Goal: Task Accomplishment & Management: Manage account settings

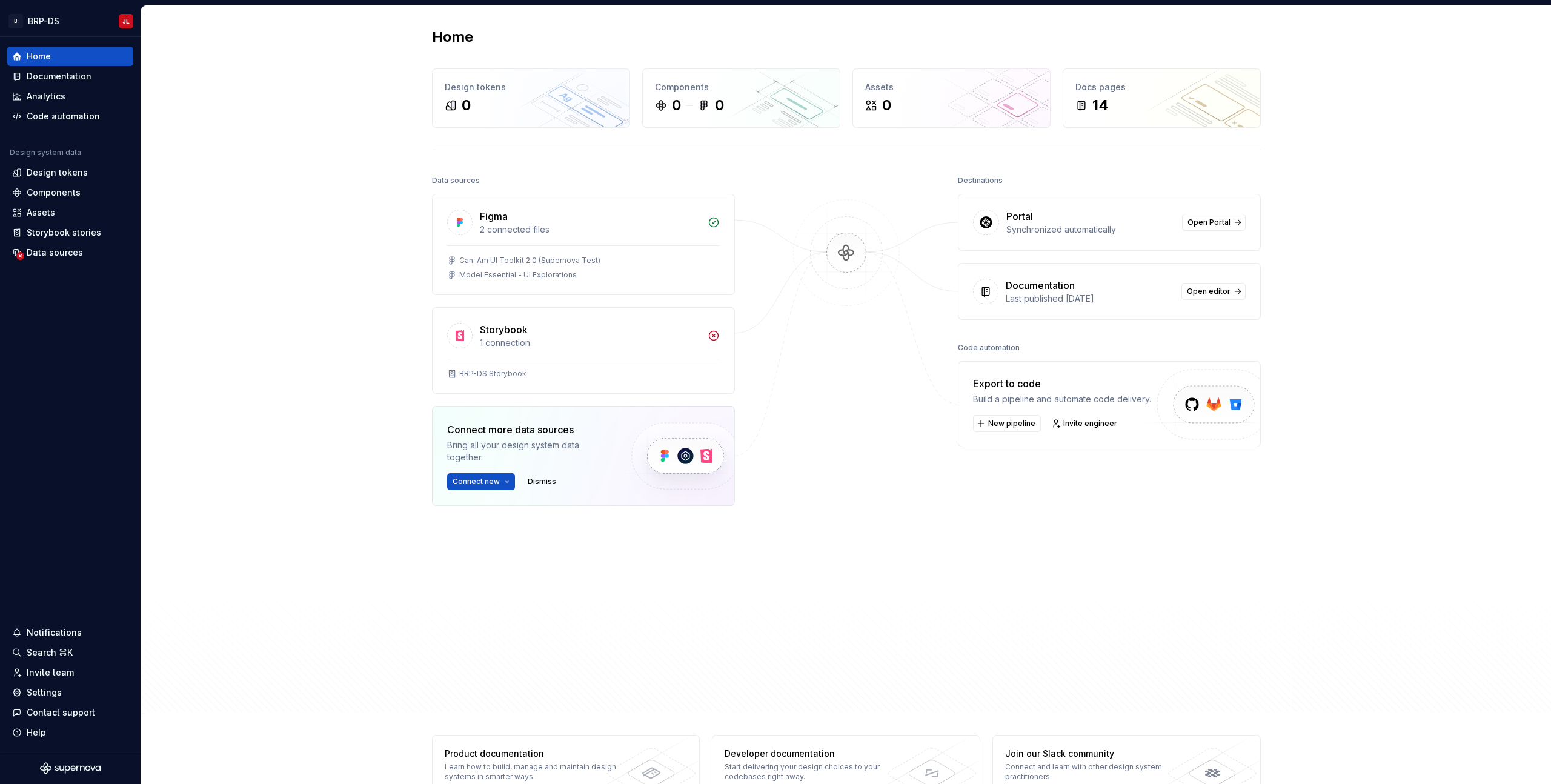
click at [223, 86] on div "Home Design tokens 0 Components 0 0 Assets 0 Docs pages 14 Data sources Figma 2…" at bounding box center [846, 359] width 1410 height 708
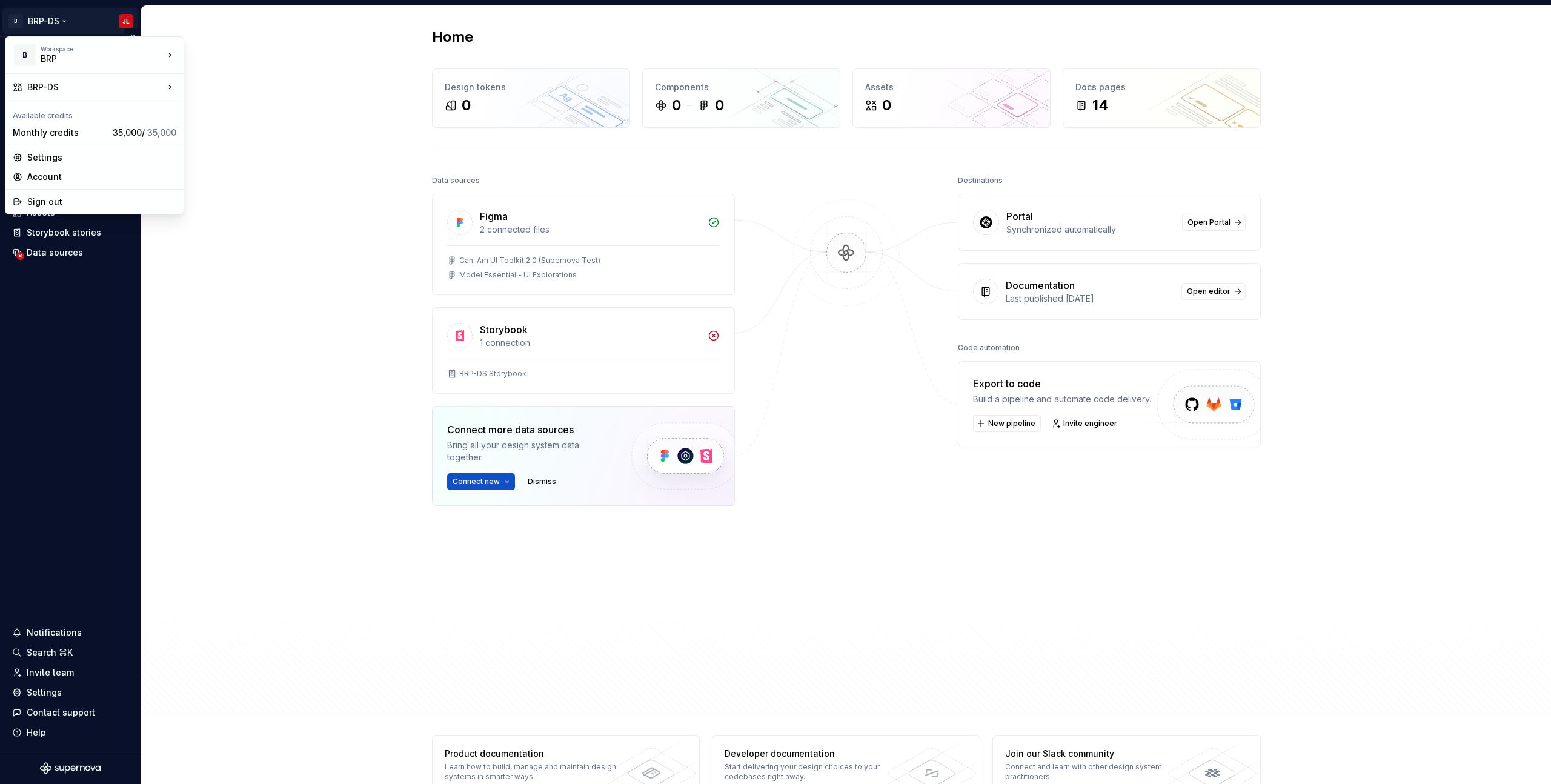
click at [39, 15] on html "B BRP-DS JL Home Documentation Analytics Code automation Design system data Des…" at bounding box center [776, 392] width 1551 height 784
click at [366, 48] on html "B BRP-DS JL Home Documentation Analytics Code automation Design system data Des…" at bounding box center [776, 392] width 1551 height 784
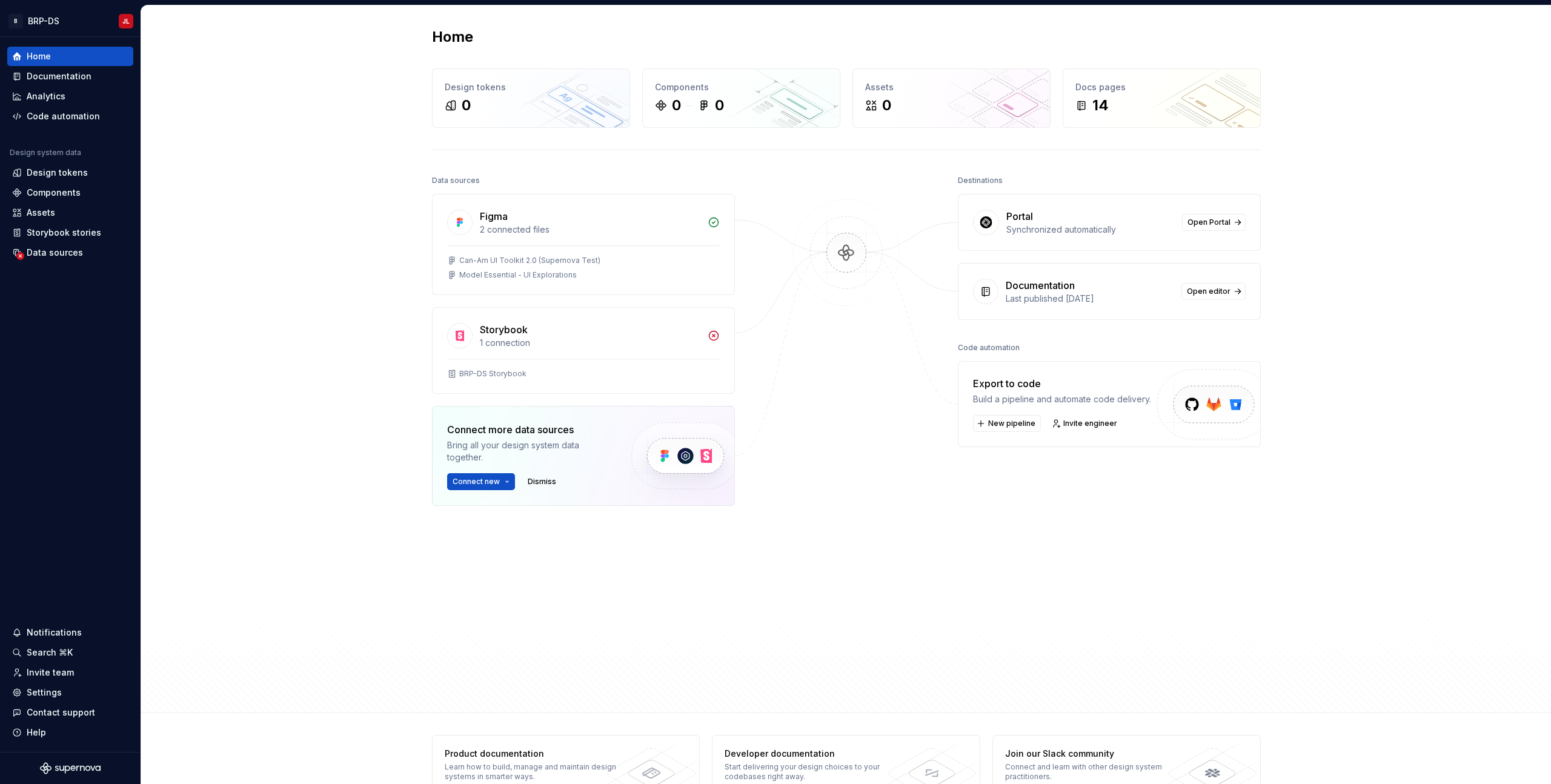
click at [262, 154] on div "Home Design tokens 0 Components 0 0 Assets 0 Docs pages 14 Data sources Figma 2…" at bounding box center [846, 359] width 1410 height 708
click at [59, 190] on div "Components" at bounding box center [54, 193] width 54 height 12
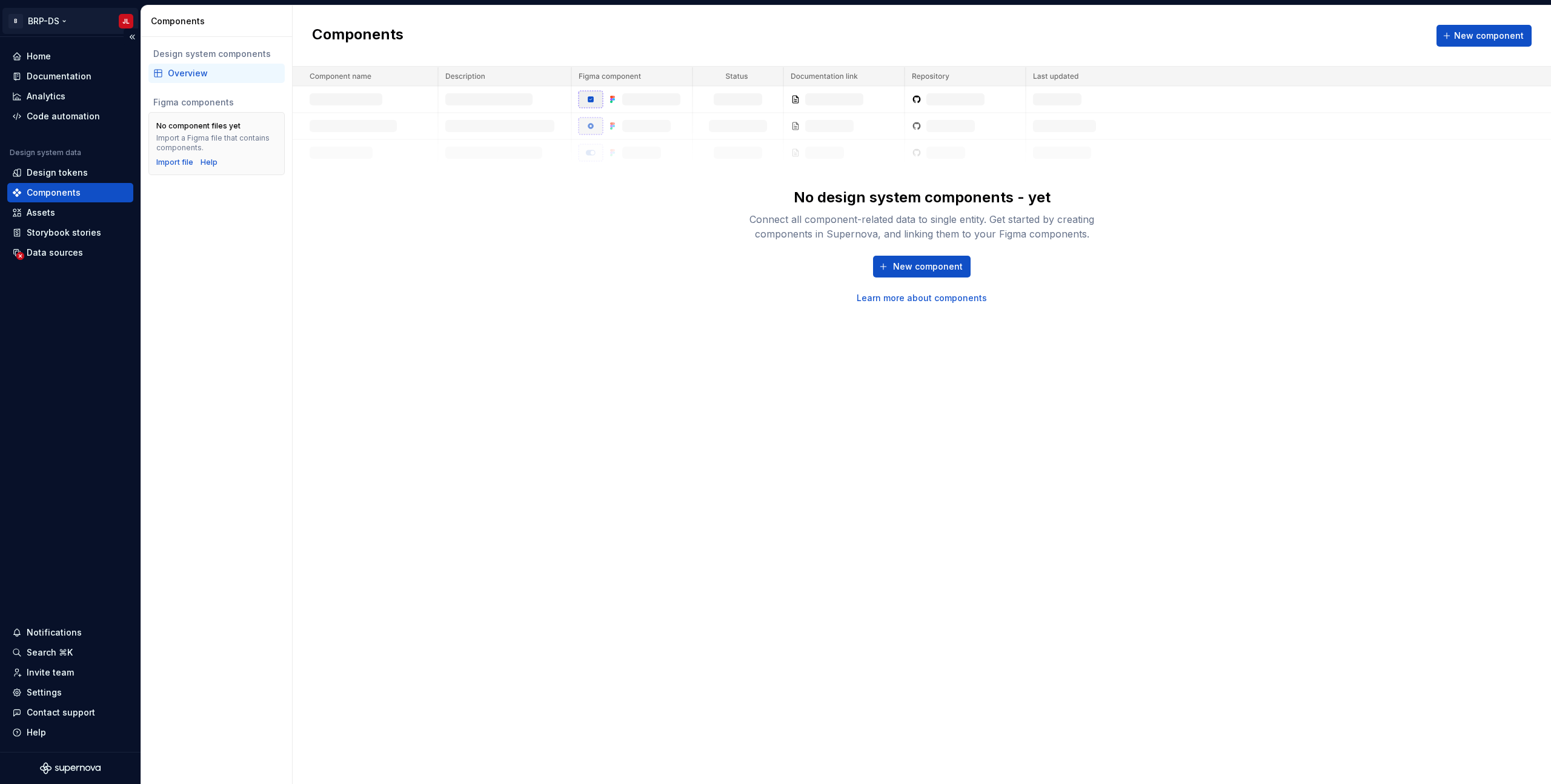
click at [124, 23] on html "B BRP-DS JL Home Documentation Analytics Code automation Design system data Des…" at bounding box center [776, 392] width 1551 height 784
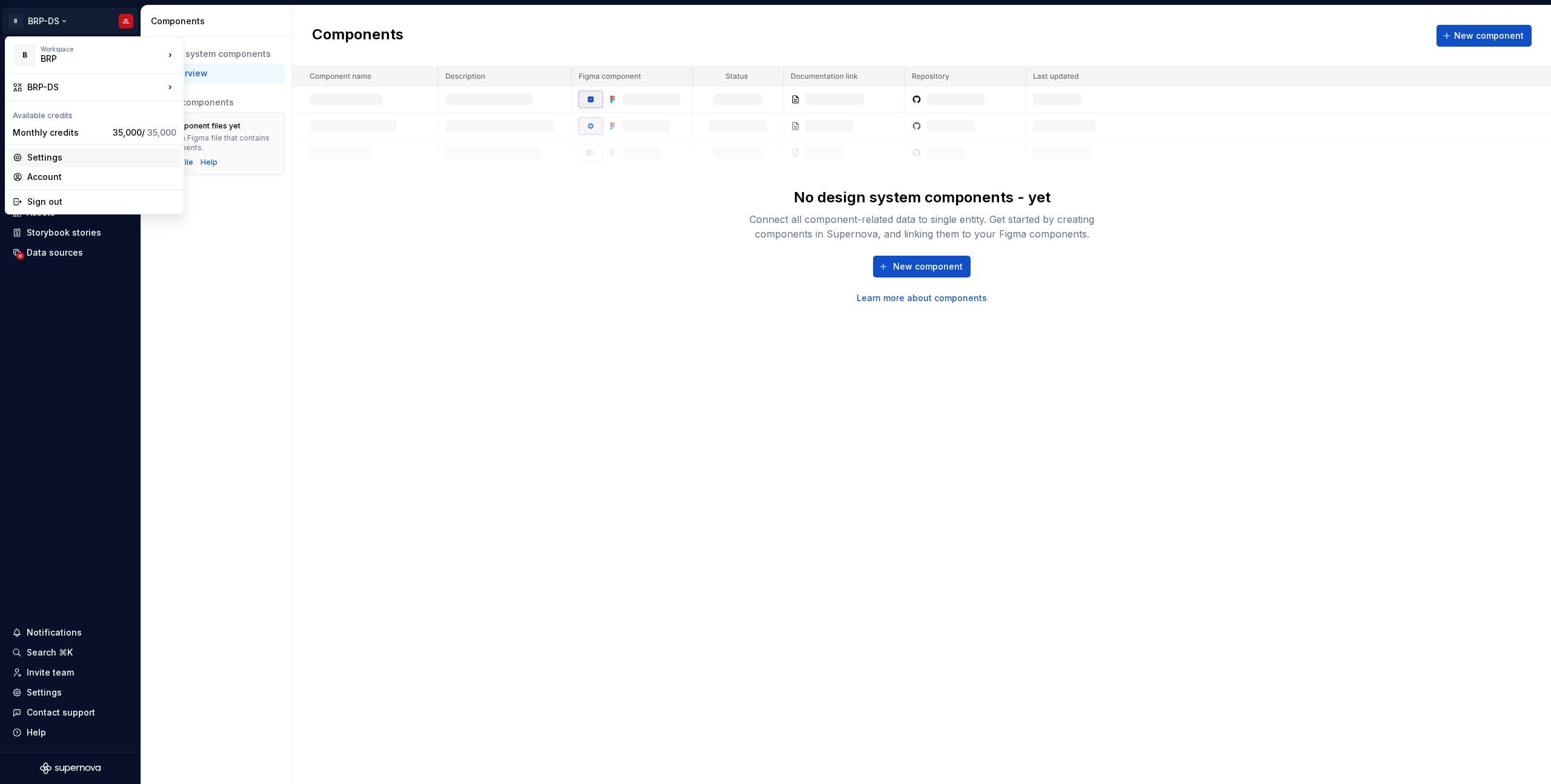
click at [76, 160] on div "Settings" at bounding box center [102, 158] width 149 height 12
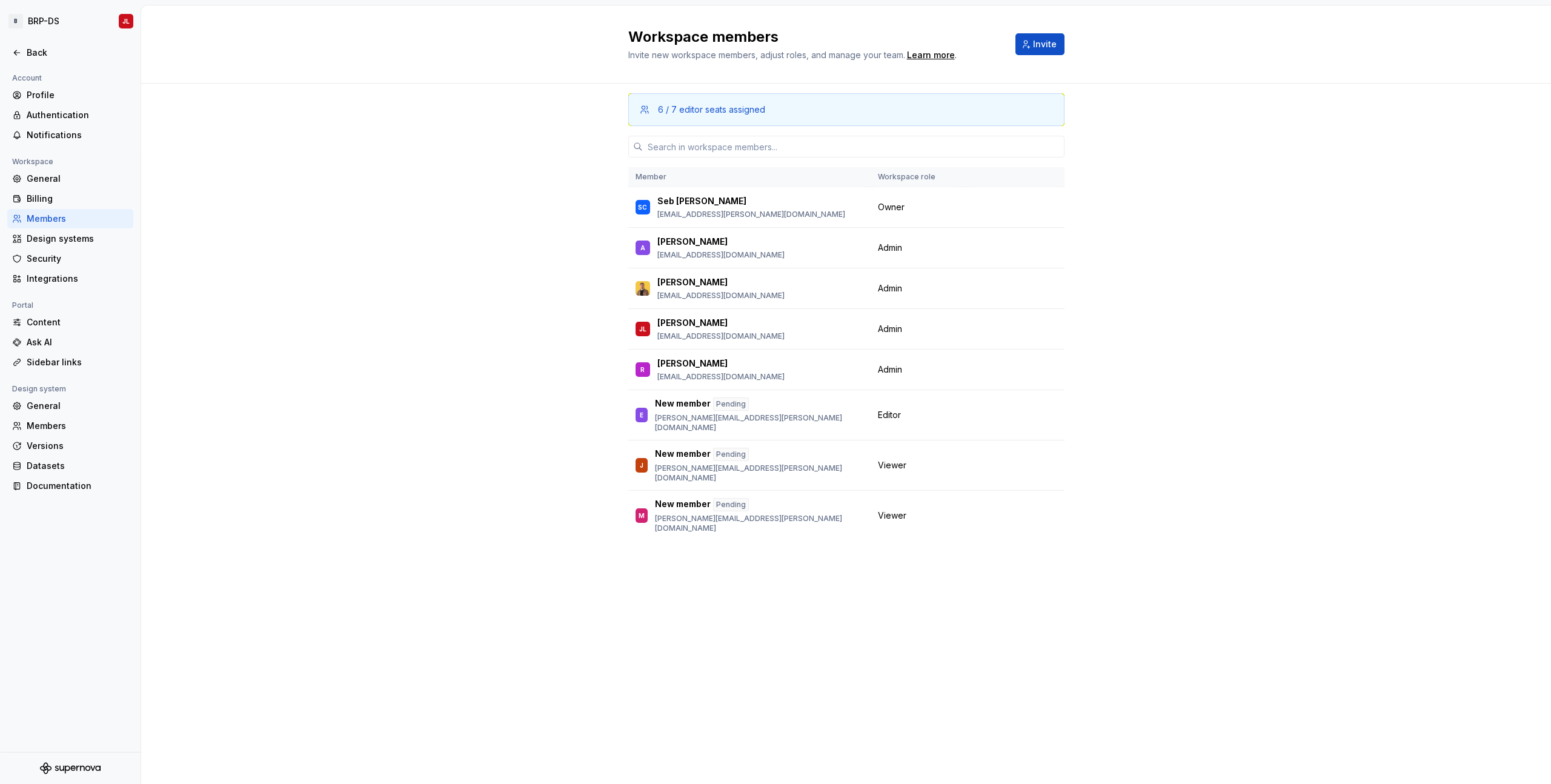
click at [714, 116] on div "6 / 7 editor seats assigned" at bounding box center [846, 110] width 436 height 33
click at [713, 114] on div "6 / 7 editor seats assigned" at bounding box center [711, 109] width 107 height 12
click at [317, 264] on div "6 / 7 editor seats assigned Member Workspace role SC Seb Cayer [EMAIL_ADDRESS][…" at bounding box center [846, 434] width 1410 height 700
click at [346, 152] on div "6 / 7 editor seats assigned Member Workspace role SC Seb Cayer [EMAIL_ADDRESS][…" at bounding box center [846, 434] width 1410 height 700
click at [440, 211] on div "6 / 7 editor seats assigned Member Workspace role SC Seb Cayer [EMAIL_ADDRESS][…" at bounding box center [846, 434] width 1410 height 700
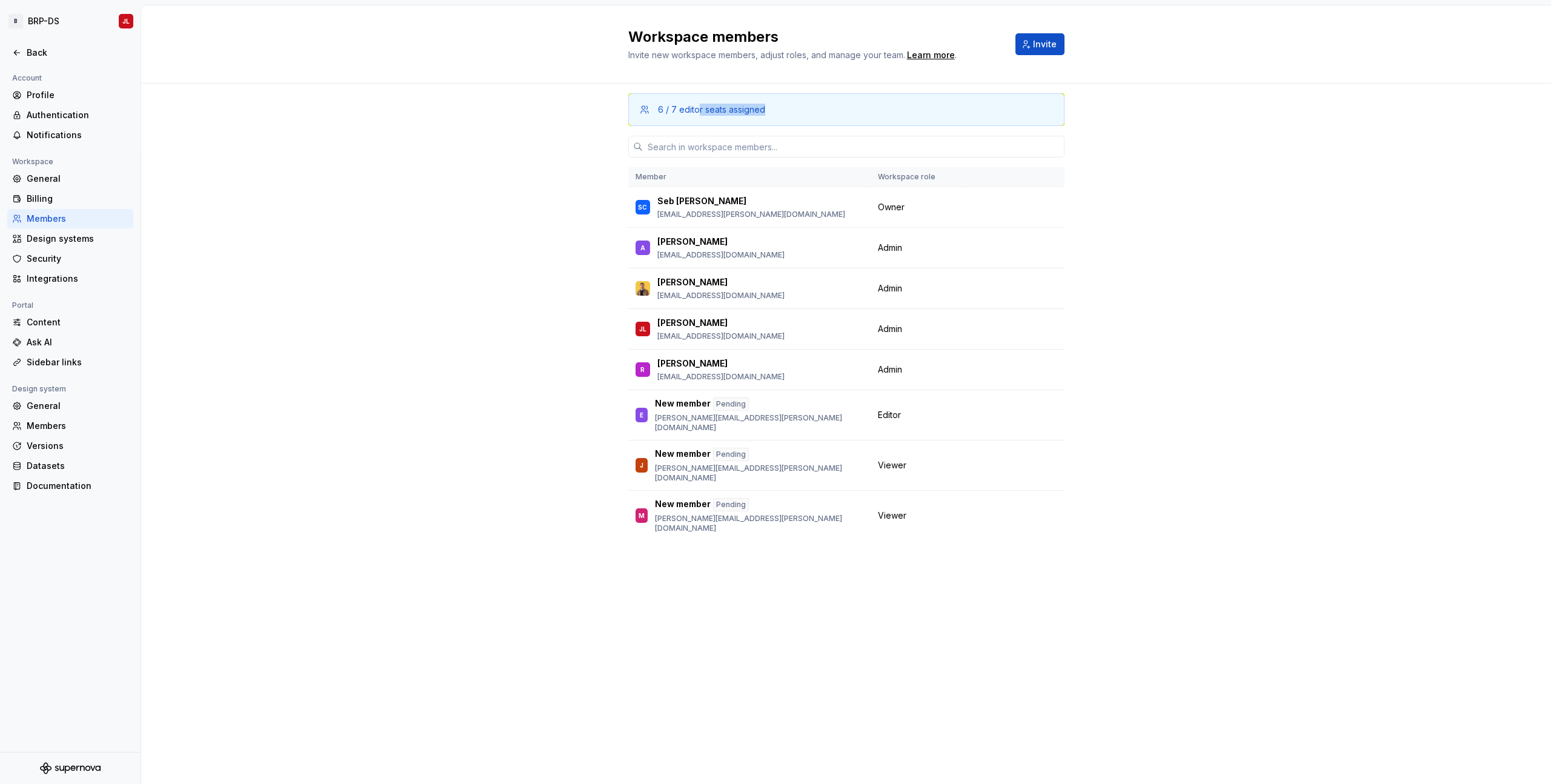
drag, startPoint x: 697, startPoint y: 107, endPoint x: 804, endPoint y: 109, distance: 107.0
click at [802, 109] on div "6 / 7 editor seats assigned" at bounding box center [853, 109] width 389 height 12
click at [804, 109] on div "6 / 7 editor seats assigned" at bounding box center [853, 109] width 389 height 12
click at [804, 83] on div "Workspace members Invite new workspace members, adjust roles, and manage your t…" at bounding box center [846, 45] width 1410 height 78
click at [557, 193] on div "6 / 7 editor seats assigned Member Workspace role SC Seb Cayer [EMAIL_ADDRESS][…" at bounding box center [846, 434] width 1410 height 700
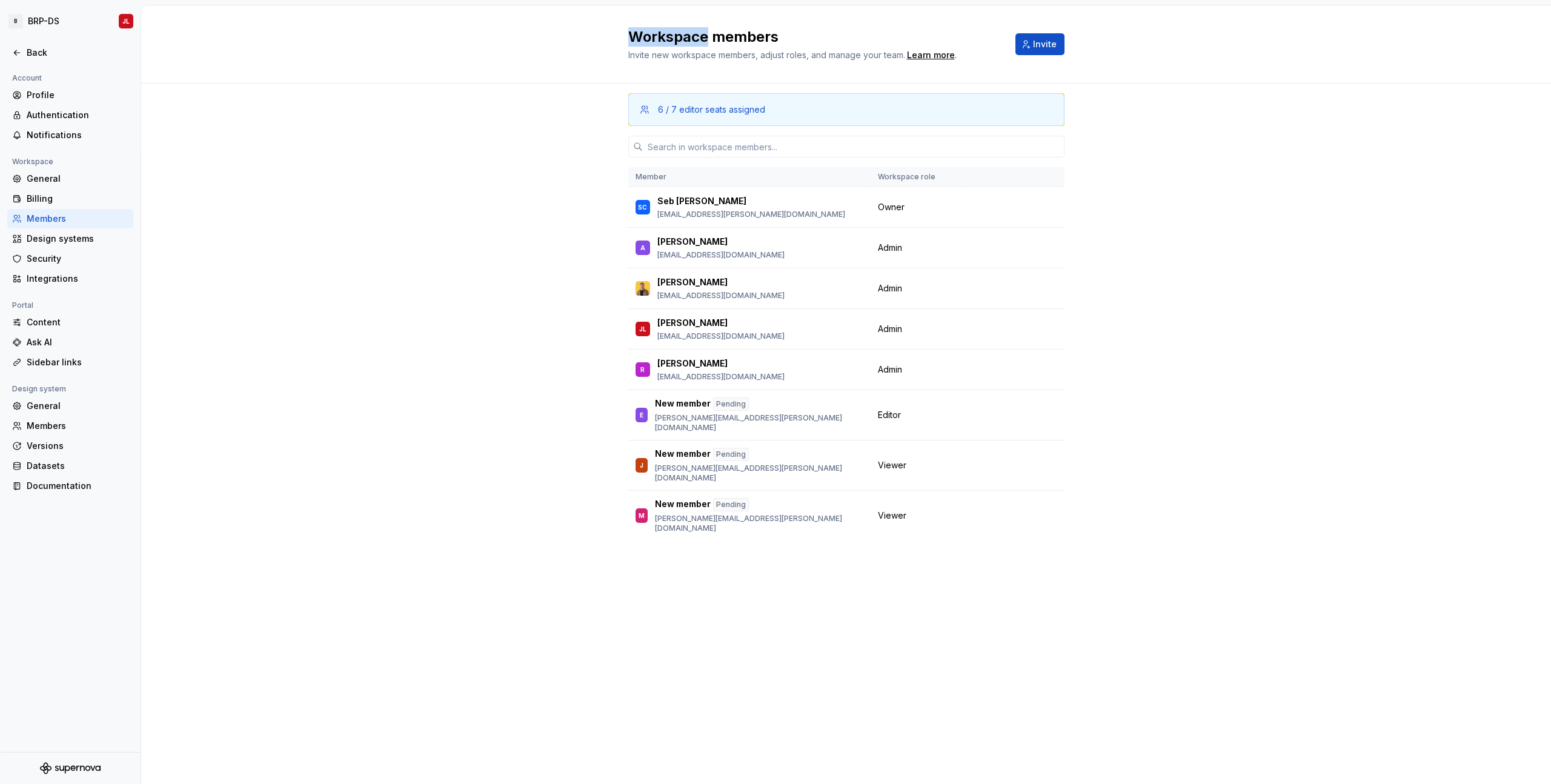
click at [884, 24] on div "Workspace members Invite new workspace members, adjust roles, and manage your t…" at bounding box center [846, 45] width 1410 height 78
click at [687, 23] on div "Workspace members Invite new workspace members, adjust roles, and manage your t…" at bounding box center [846, 45] width 1410 height 78
click at [121, 24] on html "B BRP-DS JL Back Account Profile Authentication Notifications Workspace General…" at bounding box center [776, 392] width 1551 height 784
click at [324, 56] on html "B BRP-DS JL Back Account Profile Authentication Notifications Workspace General…" at bounding box center [776, 392] width 1551 height 784
click at [43, 20] on html "B BRP-DS JL Back Account Profile Authentication Notifications Workspace General…" at bounding box center [776, 392] width 1551 height 784
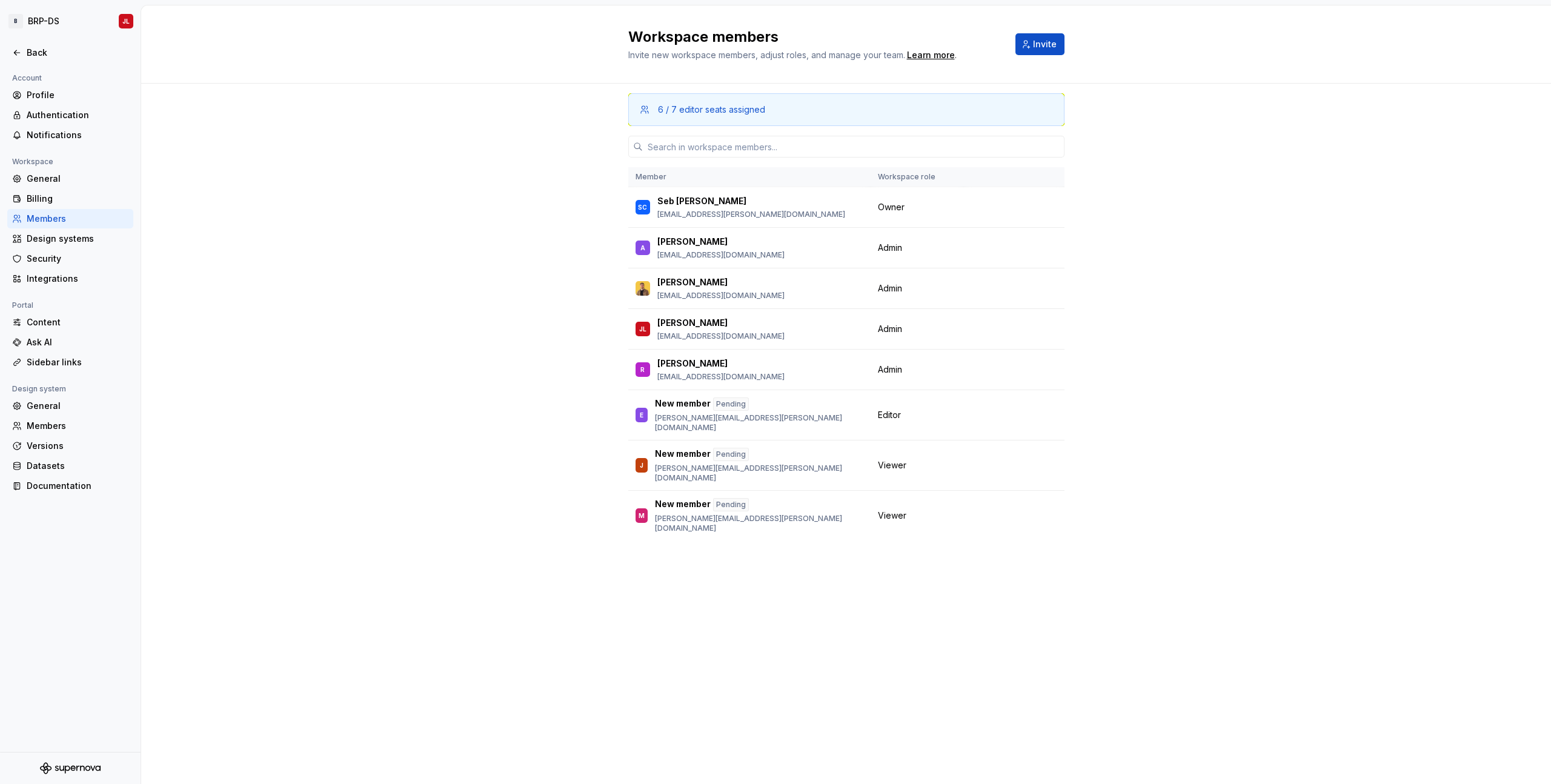
drag, startPoint x: 486, startPoint y: 80, endPoint x: 487, endPoint y: 65, distance: 15.0
click at [487, 72] on div "Workspace members Invite new workspace members, adjust roles, and manage your t…" at bounding box center [846, 45] width 1410 height 78
click at [130, 23] on html "B BRP-DS JL Back Account Profile Authentication Notifications Workspace General…" at bounding box center [776, 392] width 1551 height 784
click at [408, 146] on html "B BRP-DS JL Back Account Profile Authentication Notifications Workspace General…" at bounding box center [776, 392] width 1551 height 784
click at [17, 51] on icon at bounding box center [17, 53] width 10 height 10
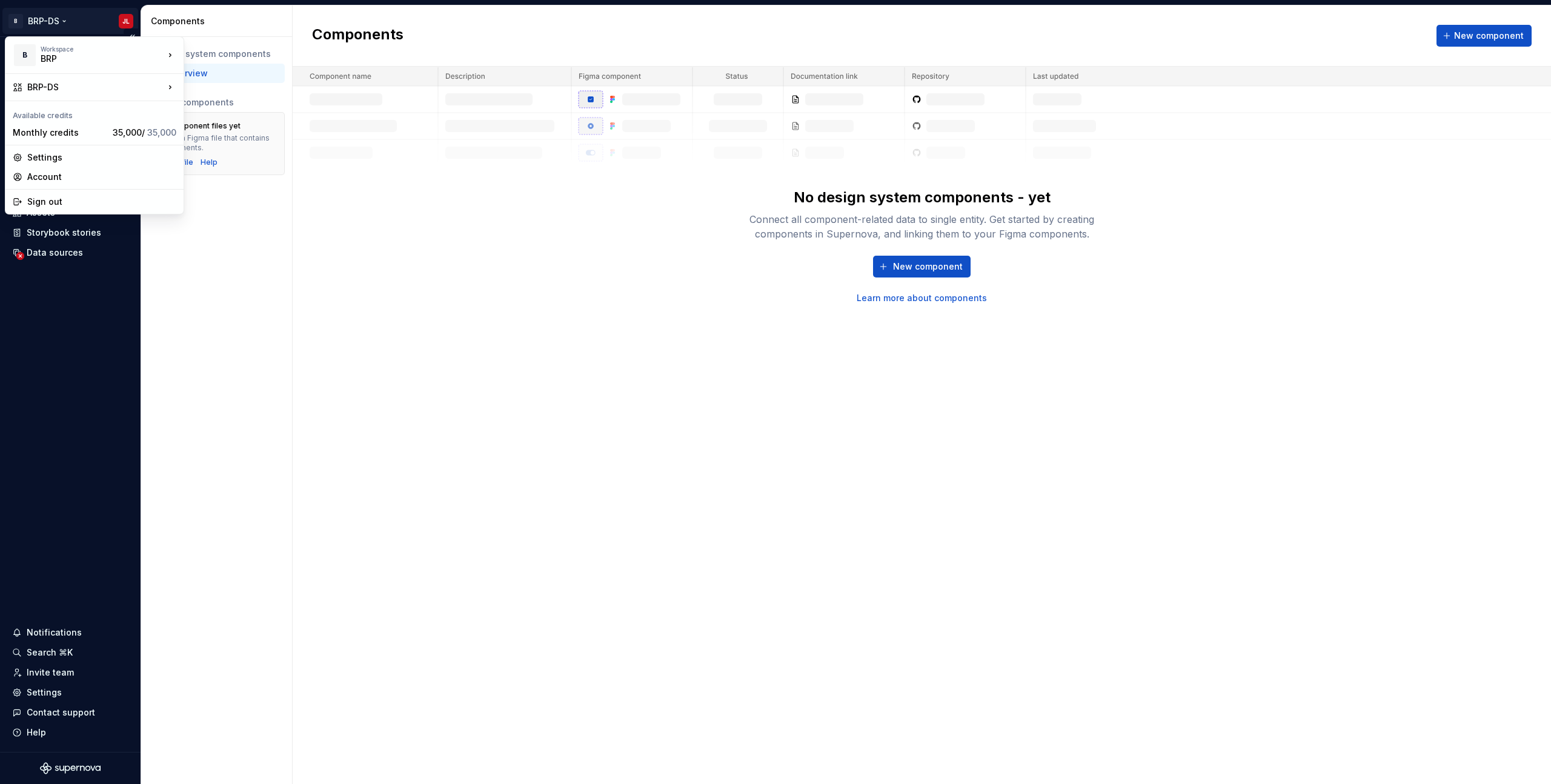
click at [51, 17] on html "B BRP-DS JL Home Documentation Analytics Code automation Design system data Des…" at bounding box center [776, 392] width 1551 height 784
click at [48, 177] on div "Account" at bounding box center [102, 177] width 149 height 12
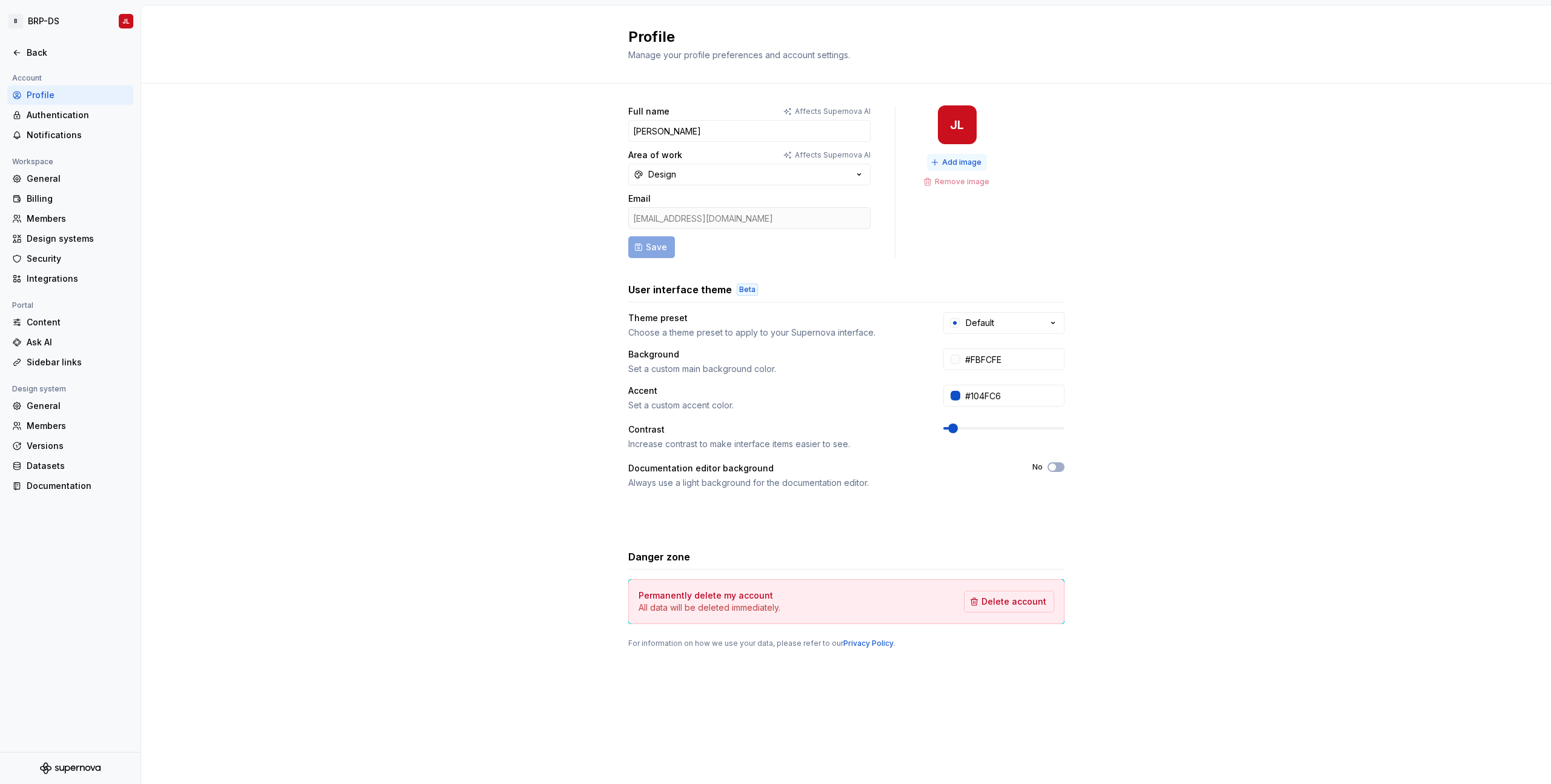
click at [950, 161] on span "Add image" at bounding box center [962, 163] width 39 height 10
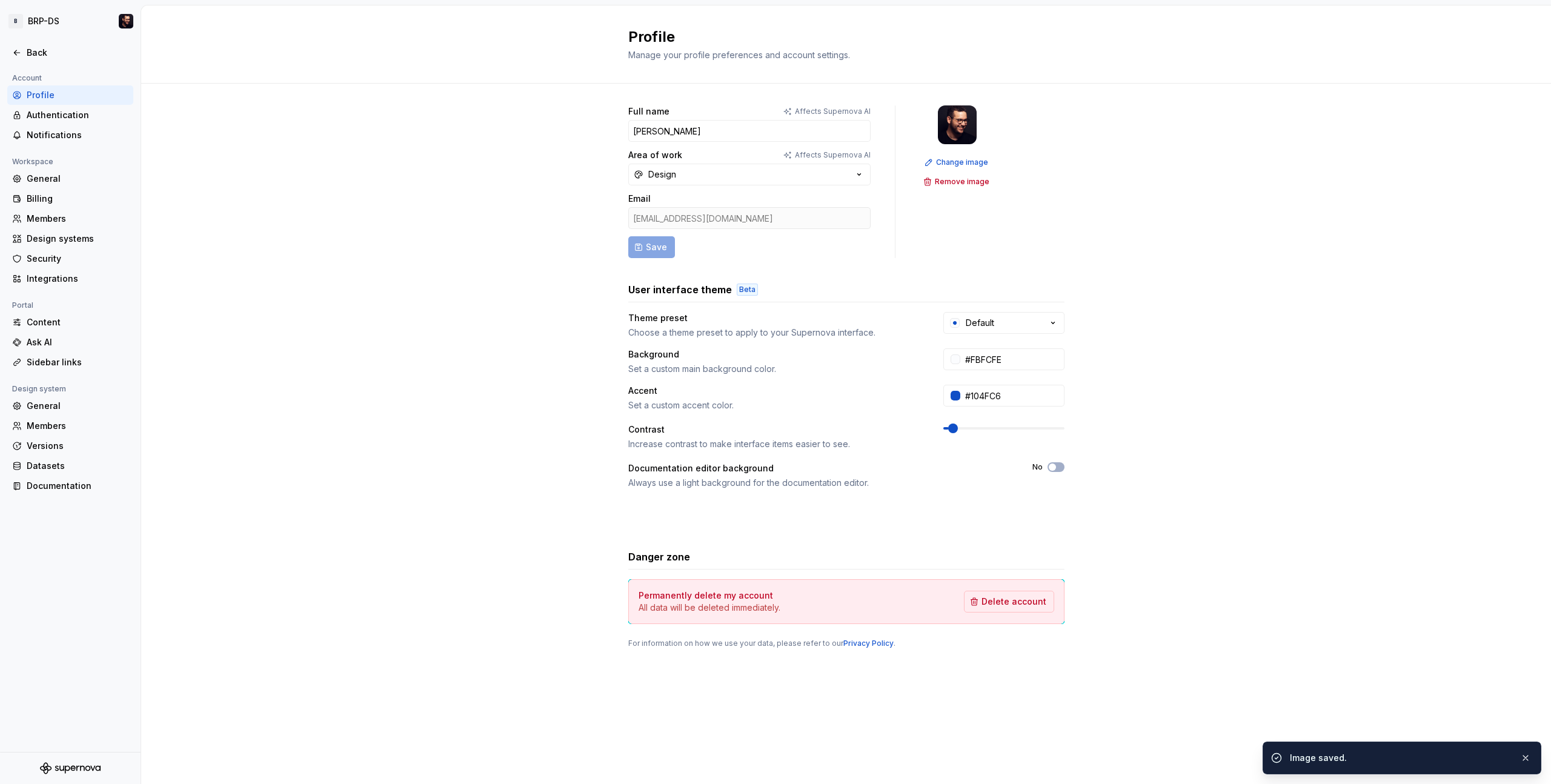
click at [507, 193] on div "Full name Affects Supernova AI [PERSON_NAME] Area of work Affects Supernova AI …" at bounding box center [846, 389] width 1410 height 611
click at [19, 51] on icon at bounding box center [17, 53] width 10 height 10
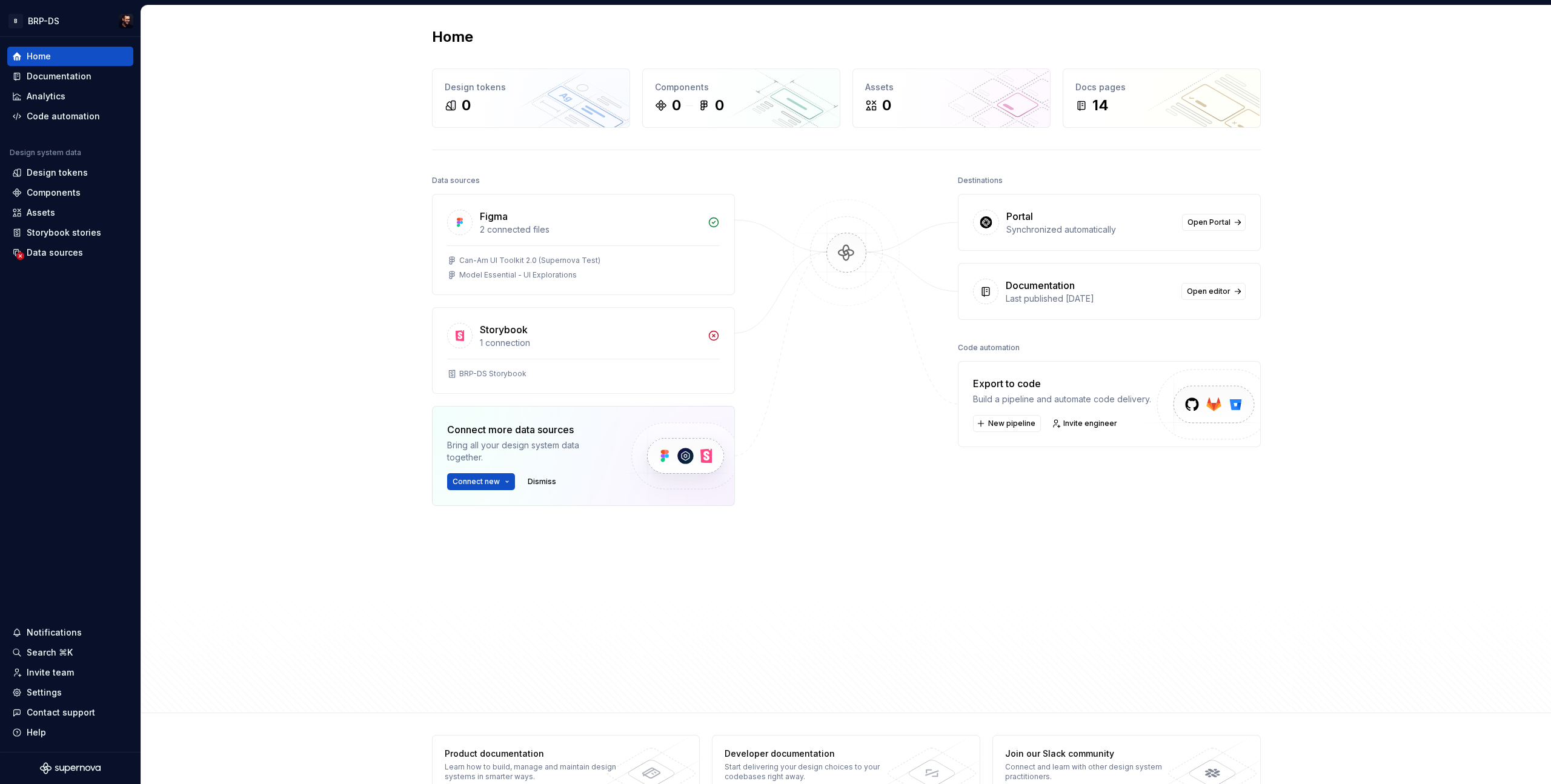
click at [237, 131] on div "Home Design tokens 0 Components 0 0 Assets 0 Docs pages 14 Data sources Figma 2…" at bounding box center [846, 359] width 1410 height 708
click at [48, 18] on html "B BRP-DS Home Documentation Analytics Code automation Design system data Design…" at bounding box center [776, 392] width 1551 height 784
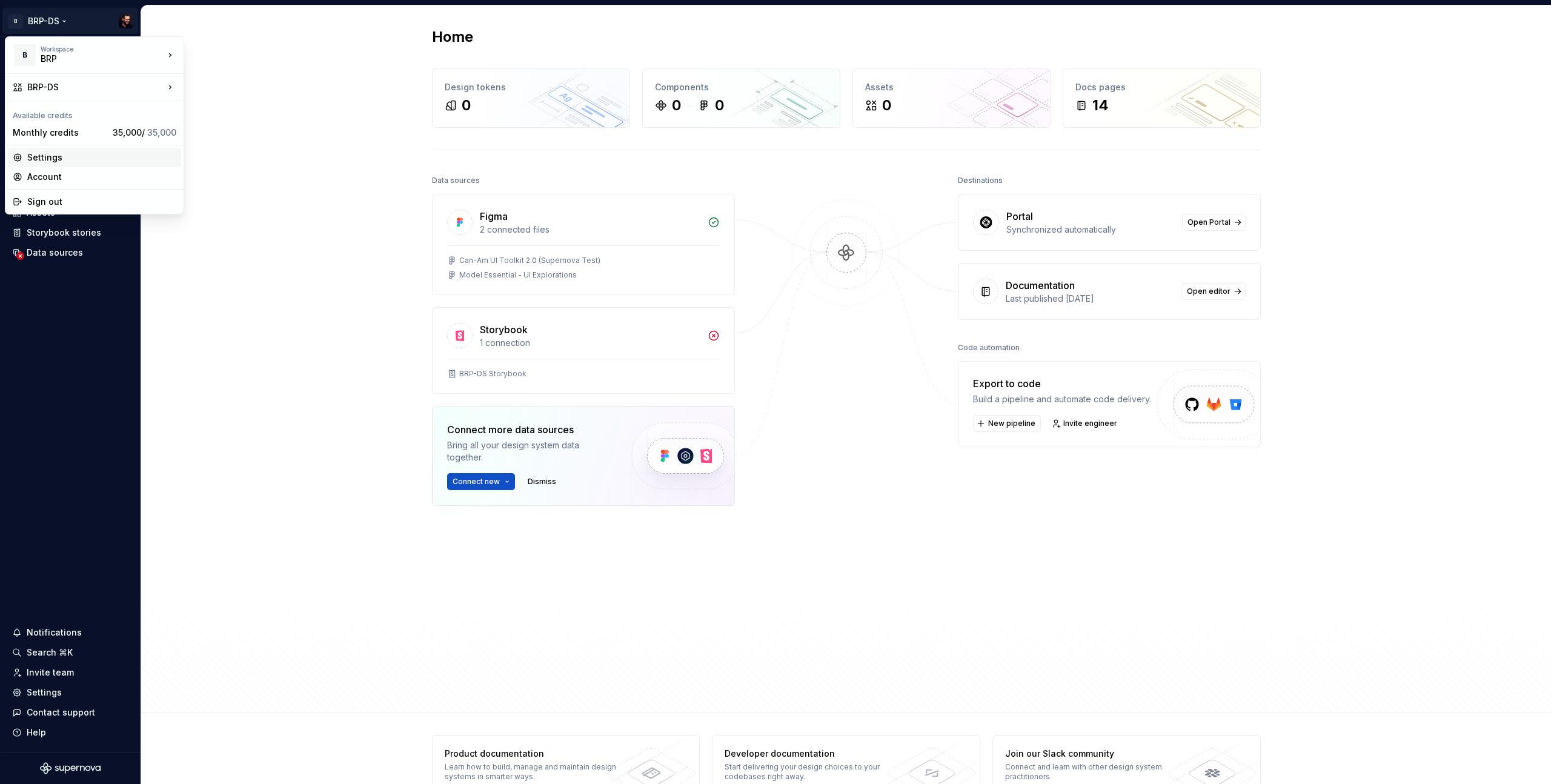
click at [54, 159] on div "Settings" at bounding box center [102, 158] width 149 height 12
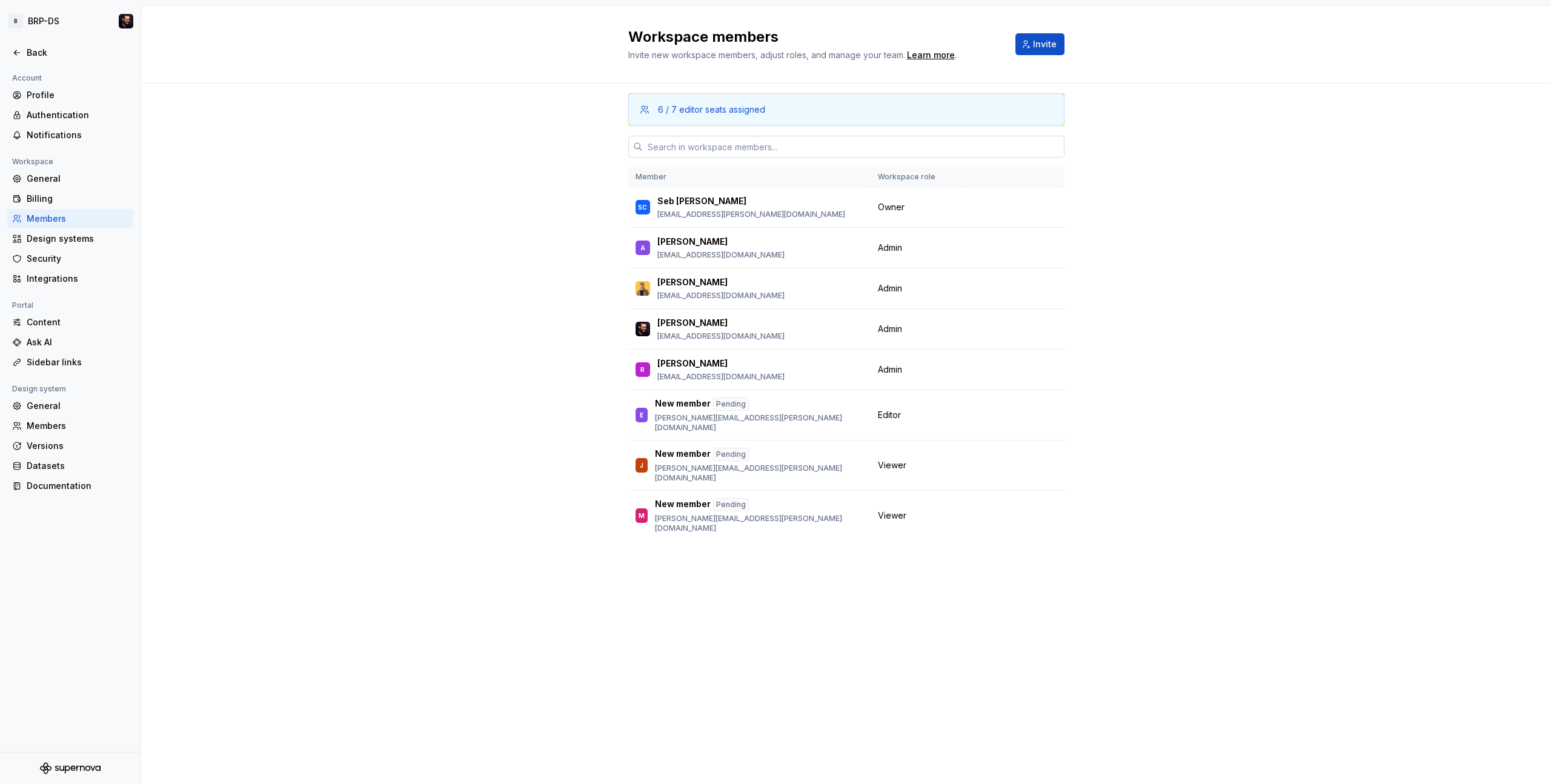
click at [859, 139] on input "text" at bounding box center [854, 147] width 422 height 22
click at [547, 194] on div "6 / 7 editor seats assigned Member Workspace role SC Seb Cayer [EMAIL_ADDRESS][…" at bounding box center [846, 434] width 1410 height 700
click at [477, 153] on div "6 / 7 editor seats assigned Member Workspace role SC Seb Cayer [EMAIL_ADDRESS][…" at bounding box center [846, 434] width 1410 height 700
click at [723, 147] on input "text" at bounding box center [854, 147] width 422 height 22
click at [338, 163] on div "6 / 7 editor seats assigned Member Workspace role SC Seb Cayer [EMAIL_ADDRESS][…" at bounding box center [846, 434] width 1410 height 700
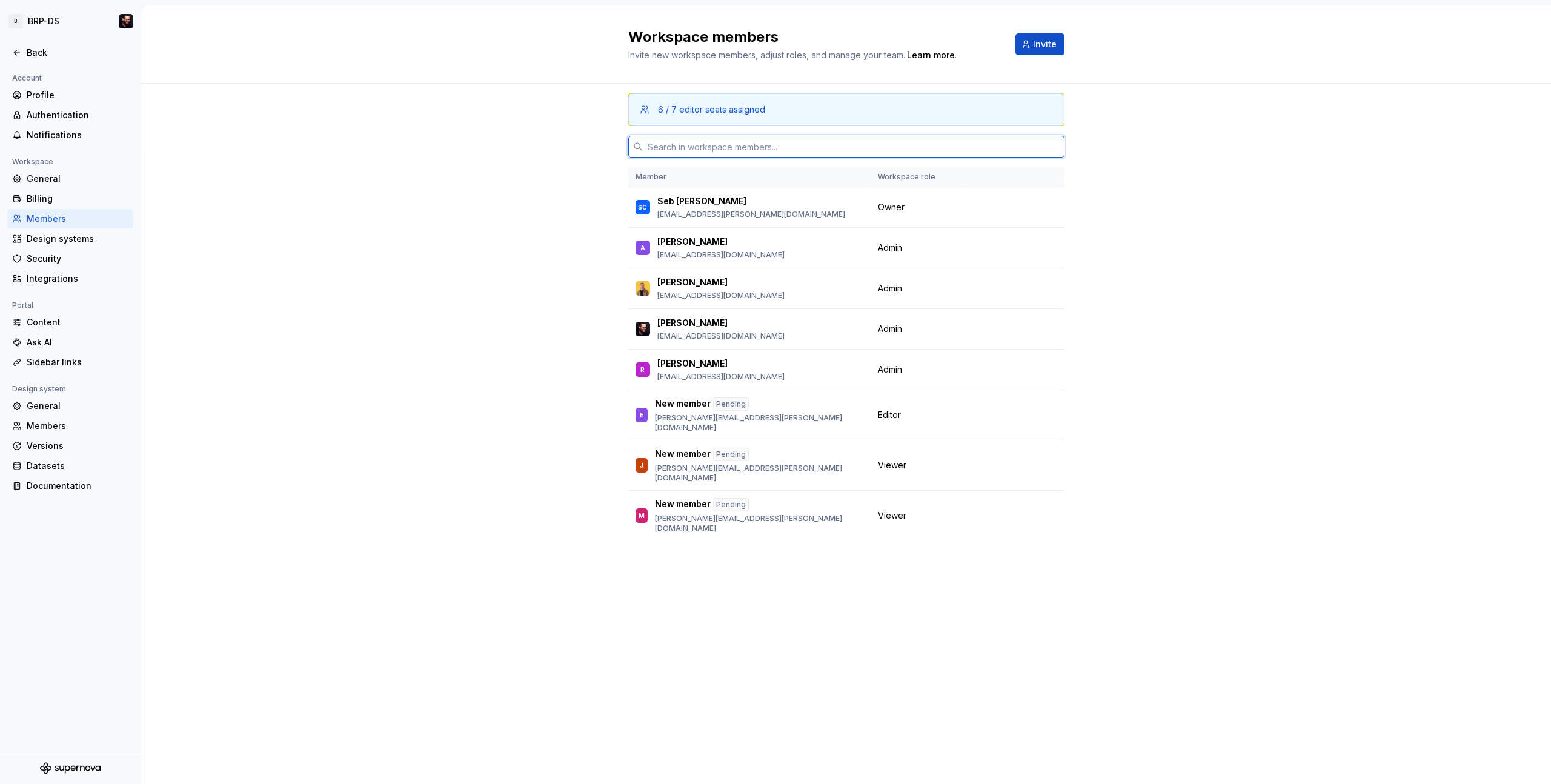
click at [749, 147] on input "text" at bounding box center [854, 147] width 422 height 22
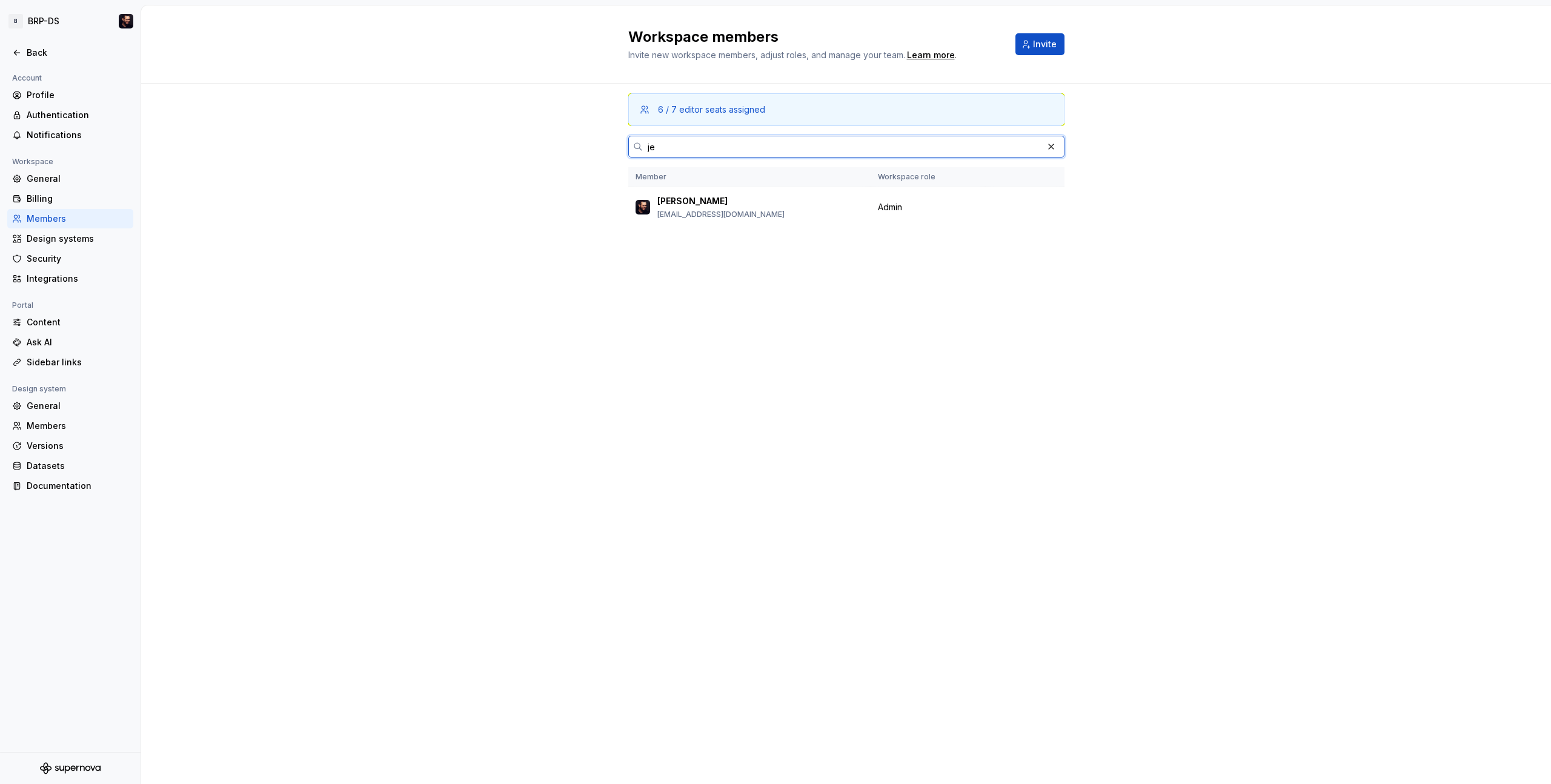
type input "j"
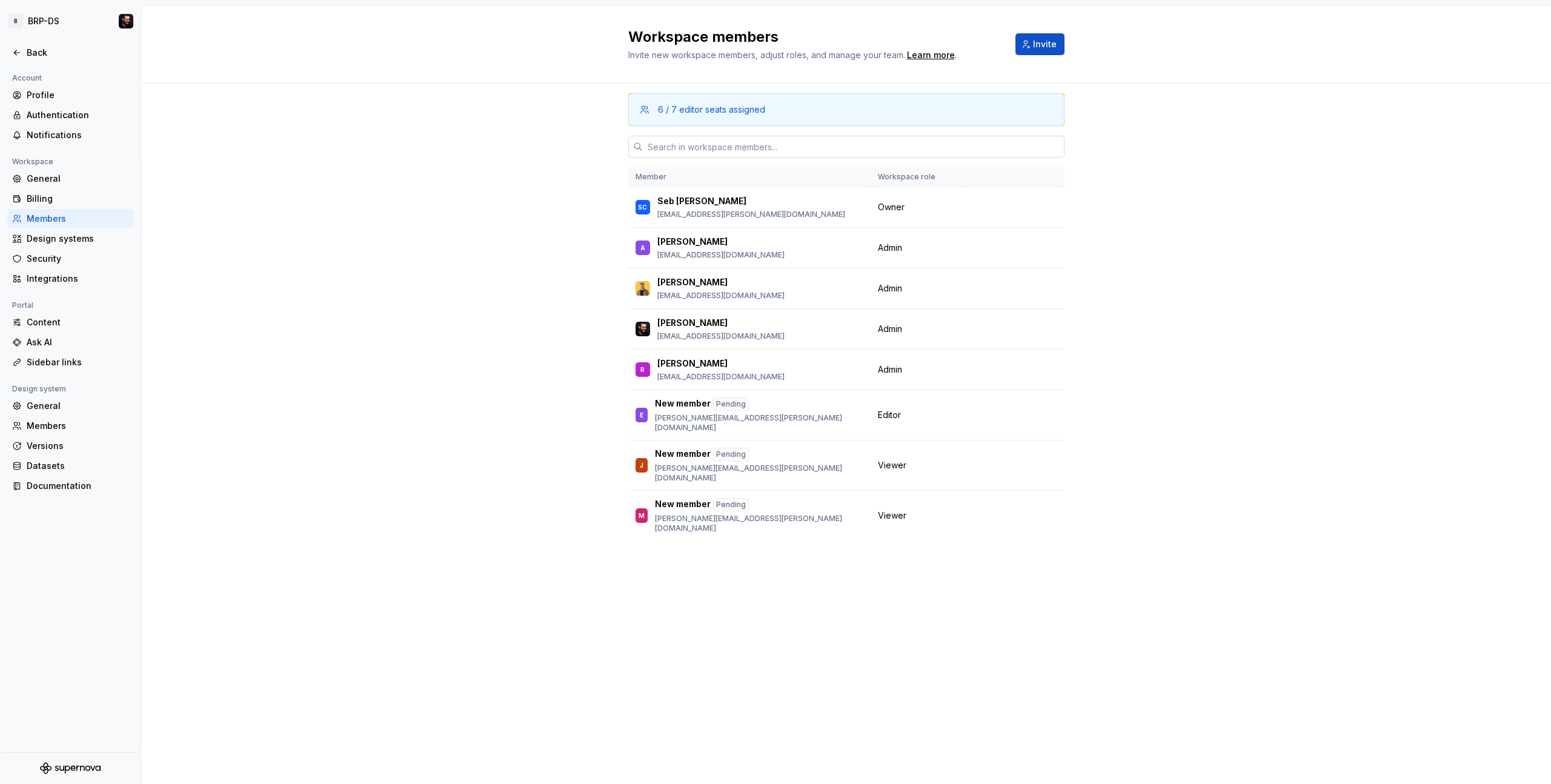
click at [703, 138] on input "text" at bounding box center [854, 147] width 422 height 22
paste input "[PERSON_NAME][EMAIL_ADDRESS][DOMAIN_NAME]"
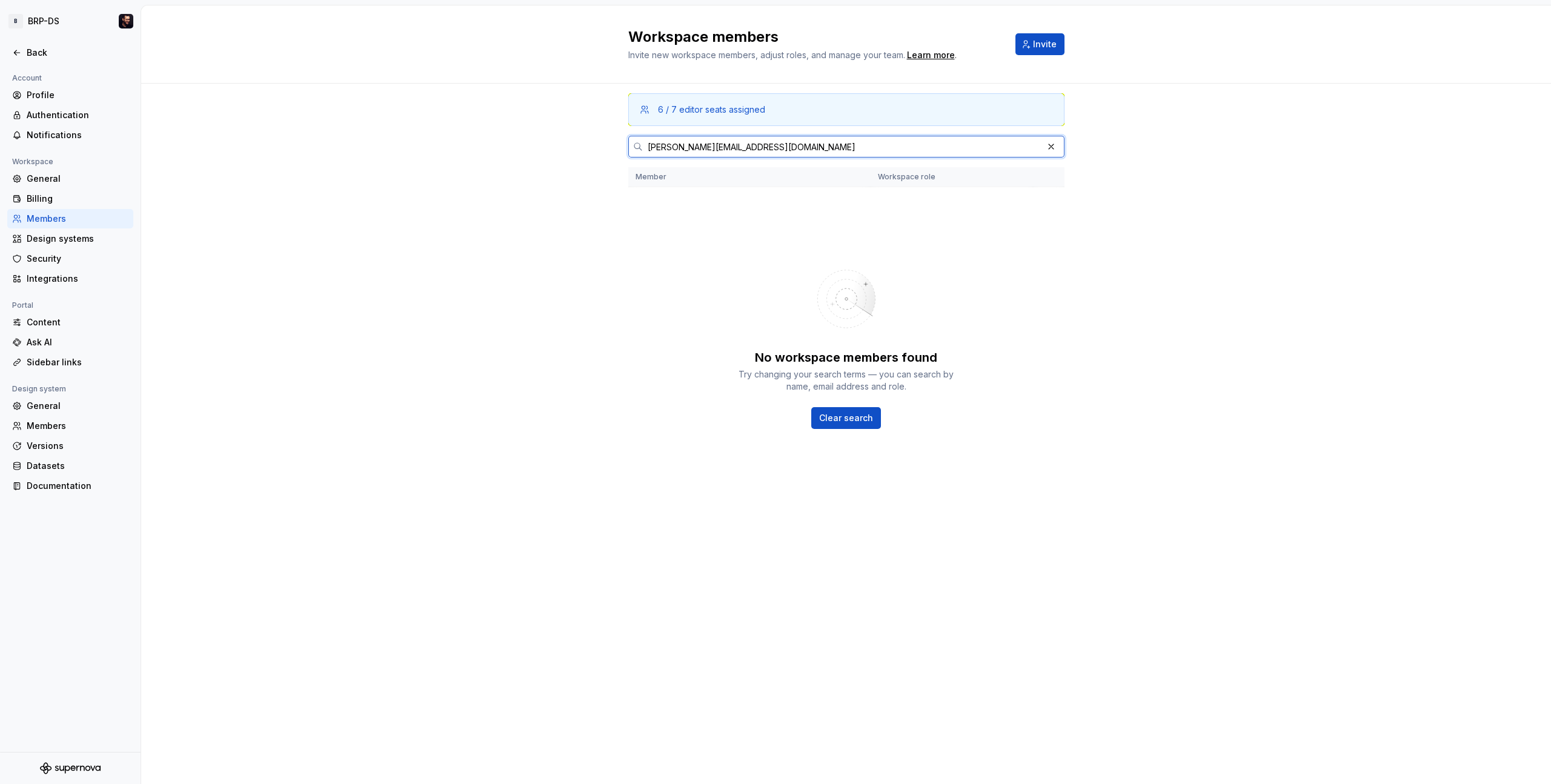
type input "[PERSON_NAME][EMAIL_ADDRESS][DOMAIN_NAME]"
click at [560, 158] on div "6 / 7 editor seats assigned [PERSON_NAME][EMAIL_ADDRESS][DOMAIN_NAME] Member Wo…" at bounding box center [846, 434] width 1410 height 700
click at [802, 221] on div "No workspace members found Try changing your search terms — you can search by n…" at bounding box center [846, 342] width 436 height 291
click at [1035, 48] on span "Invite" at bounding box center [1045, 44] width 24 height 12
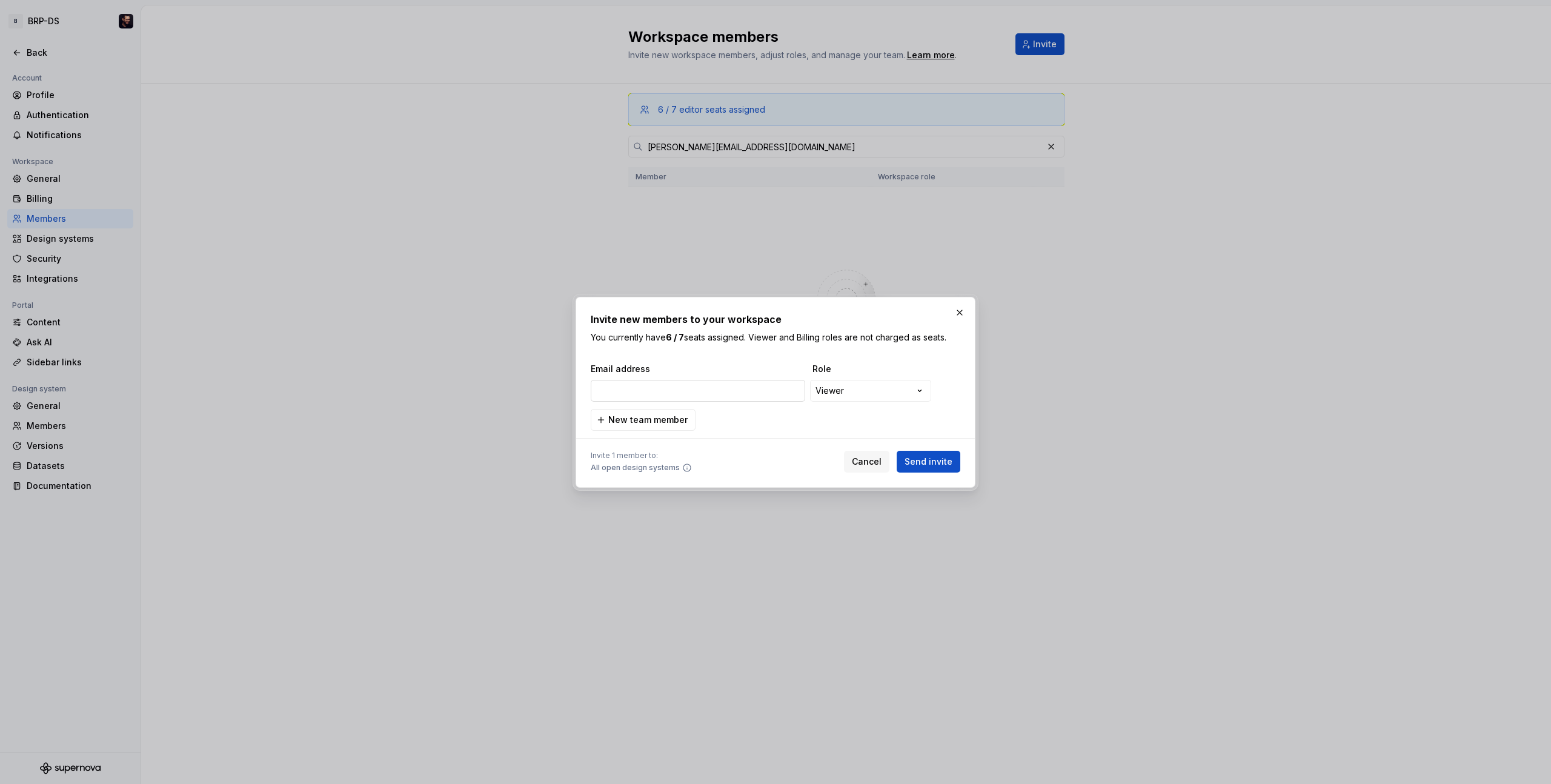
type input "[PERSON_NAME][EMAIL_ADDRESS][DOMAIN_NAME]"
click at [830, 392] on div "**********" at bounding box center [776, 392] width 1551 height 784
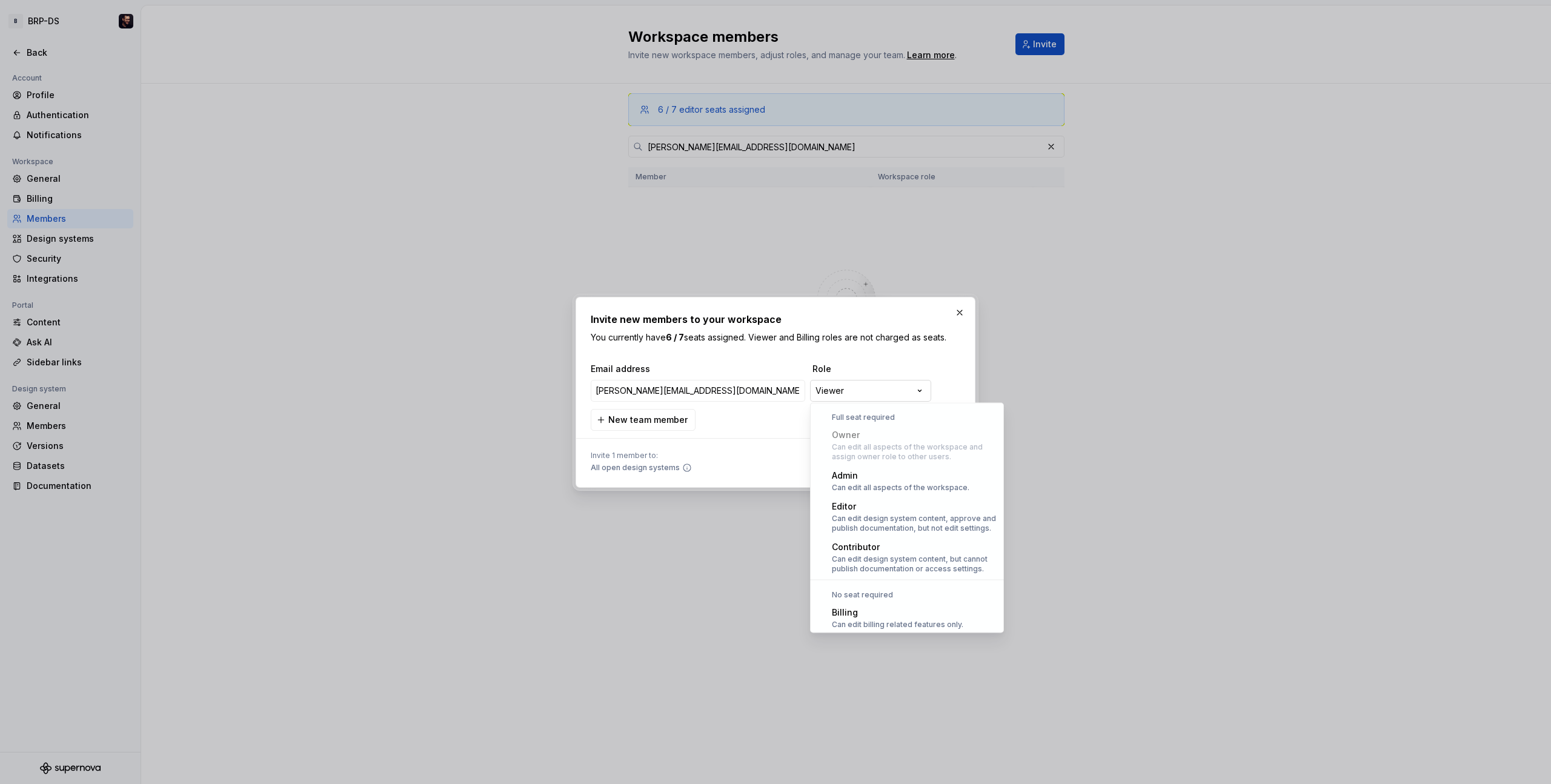
scroll to position [33, 0]
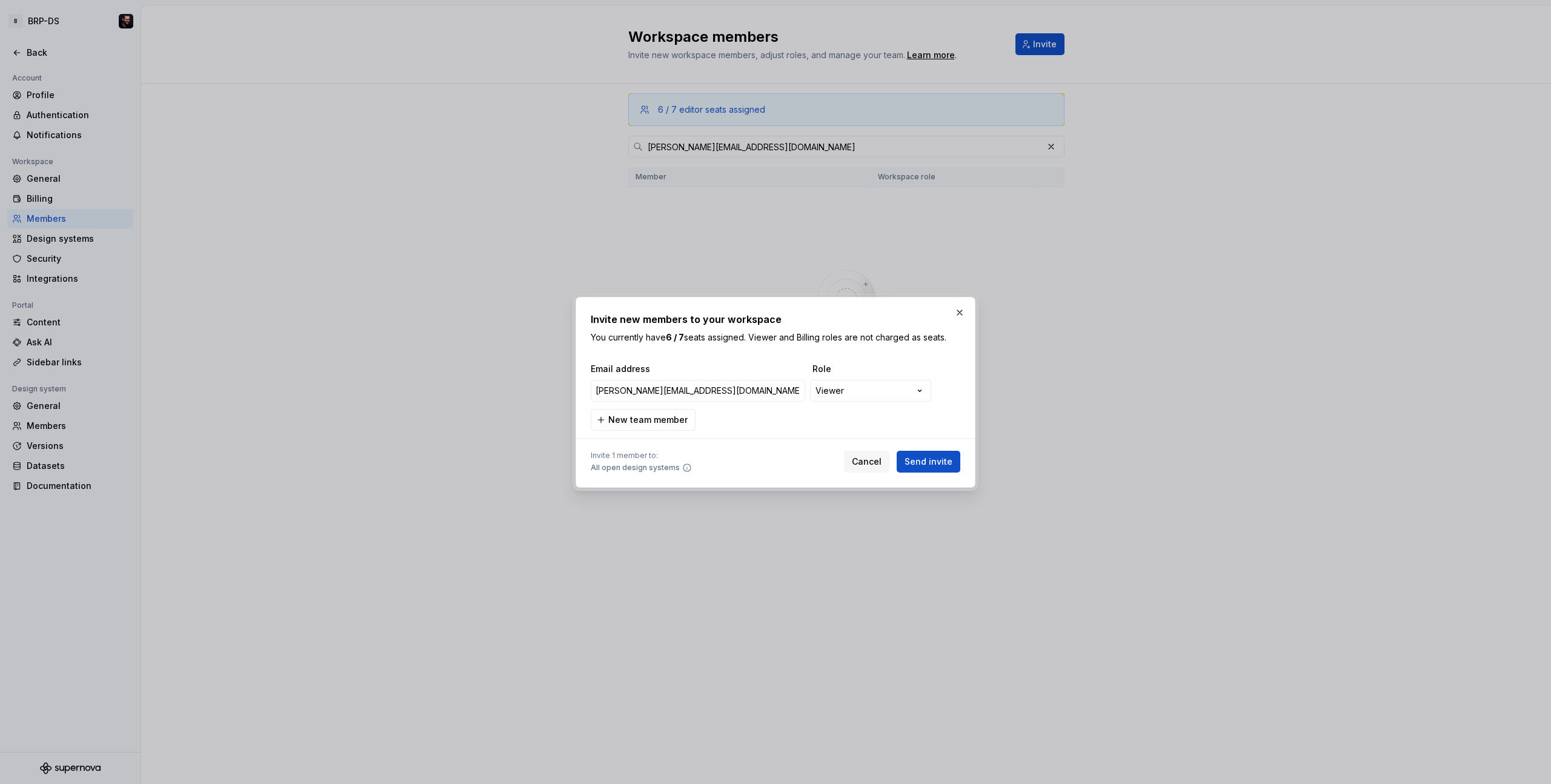
click at [888, 371] on div "**********" at bounding box center [776, 392] width 1551 height 784
click at [739, 426] on div "**********" at bounding box center [776, 396] width 369 height 68
click at [928, 465] on span "Send invite" at bounding box center [928, 462] width 48 height 12
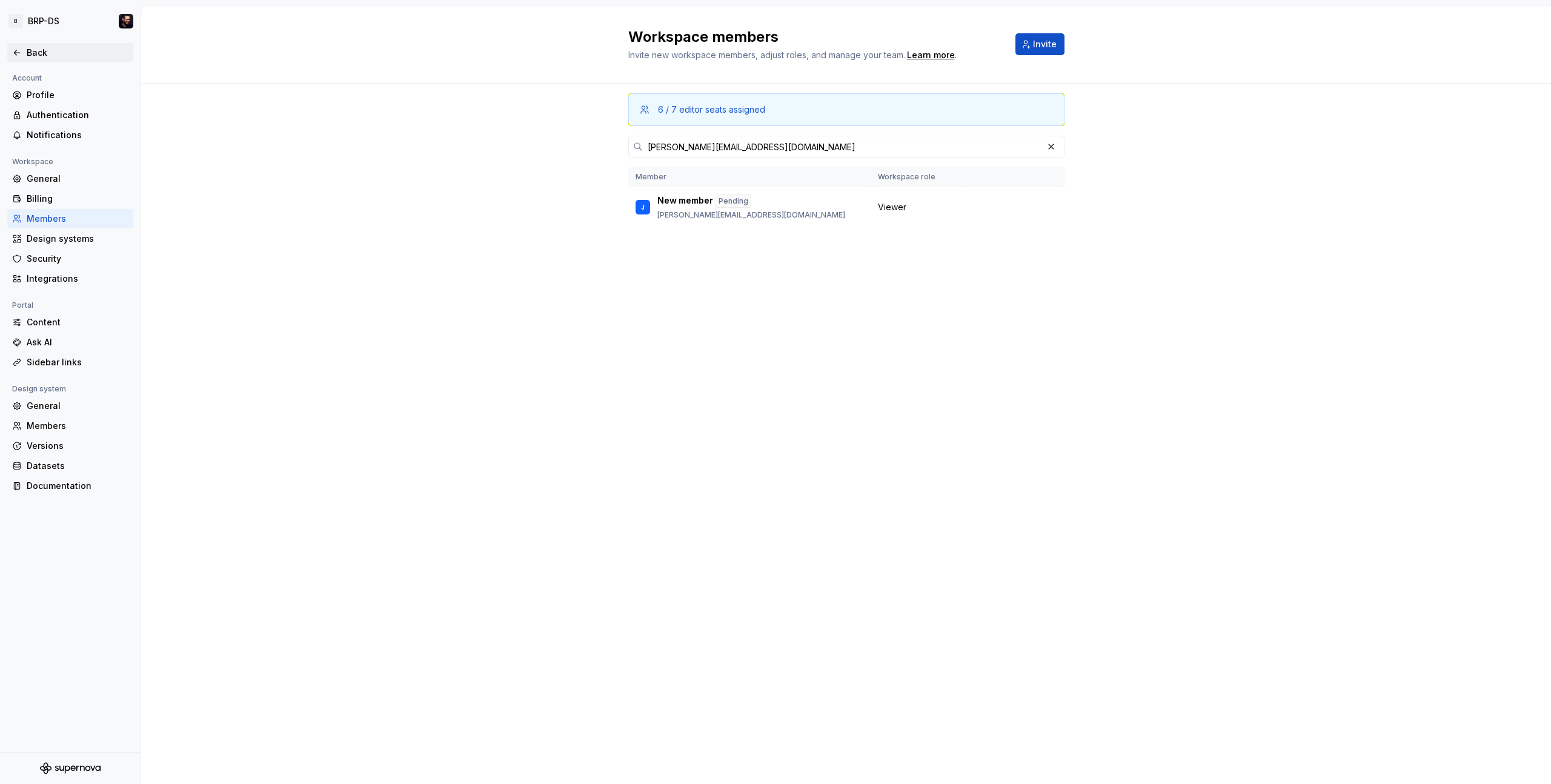
click at [10, 50] on div "Back" at bounding box center [70, 53] width 126 height 20
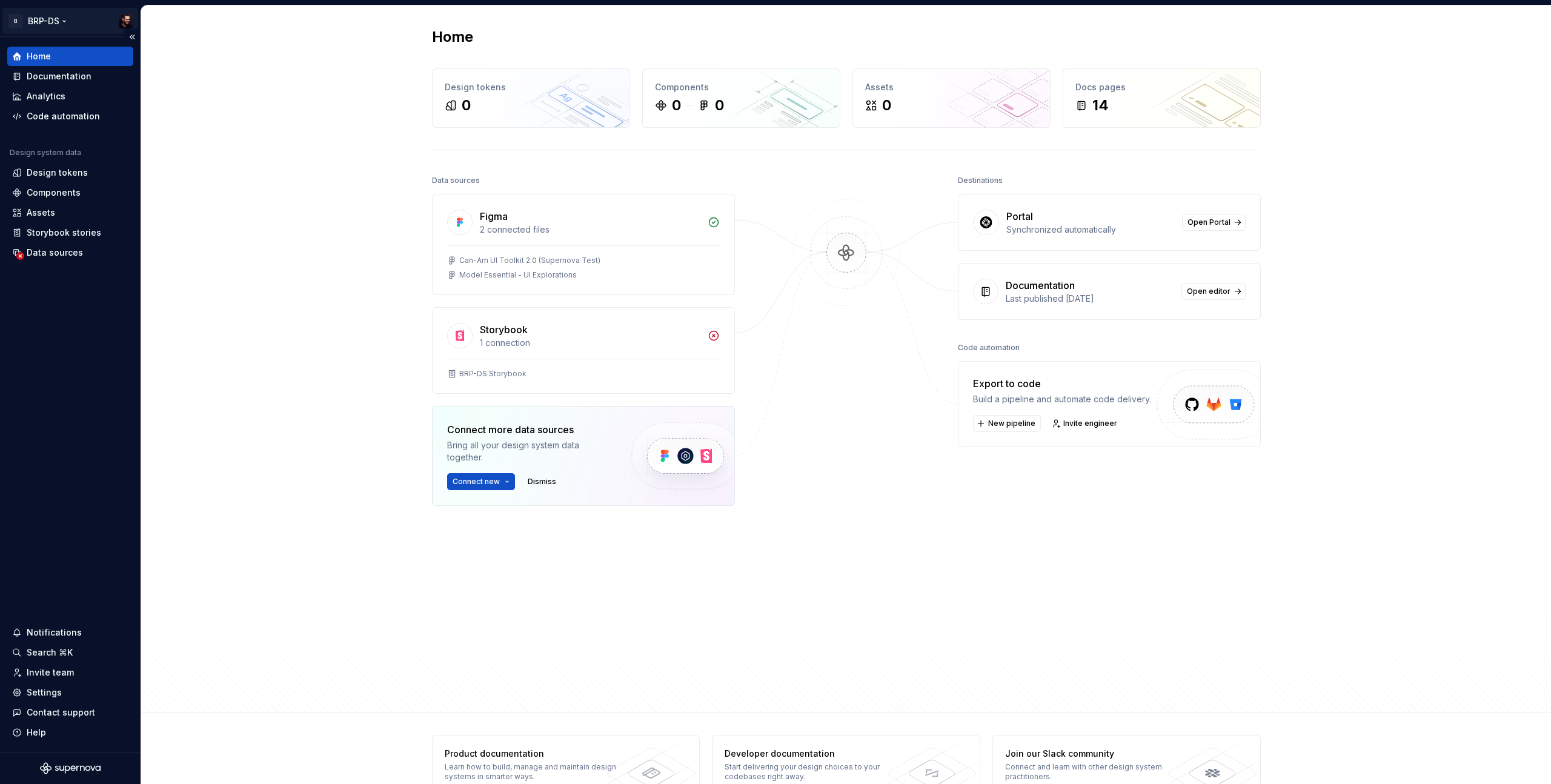
click at [53, 25] on html "B BRP-DS Home Documentation Analytics Code automation Design system data Design…" at bounding box center [776, 392] width 1551 height 784
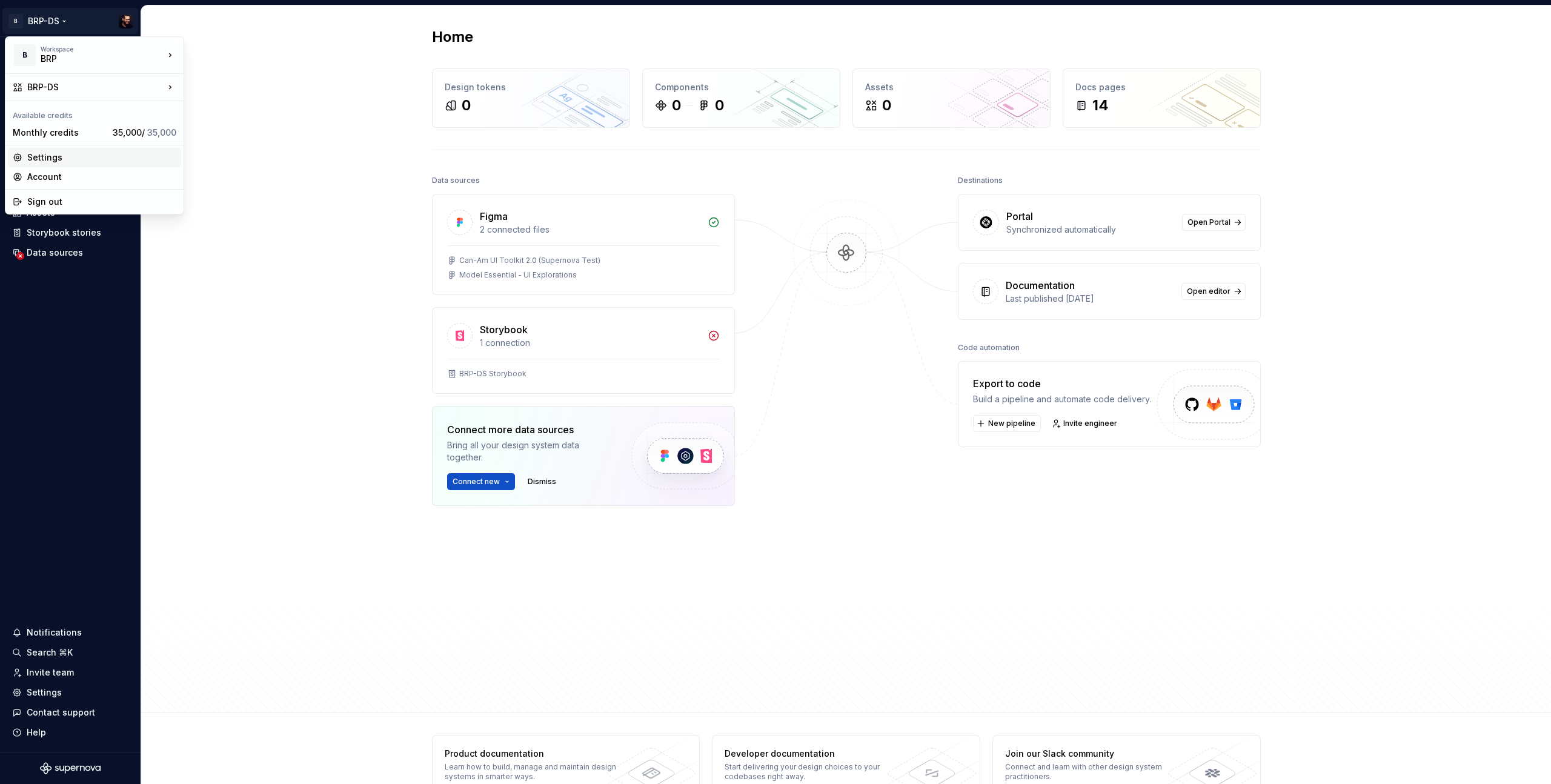
click at [56, 161] on div "Settings" at bounding box center [102, 158] width 149 height 12
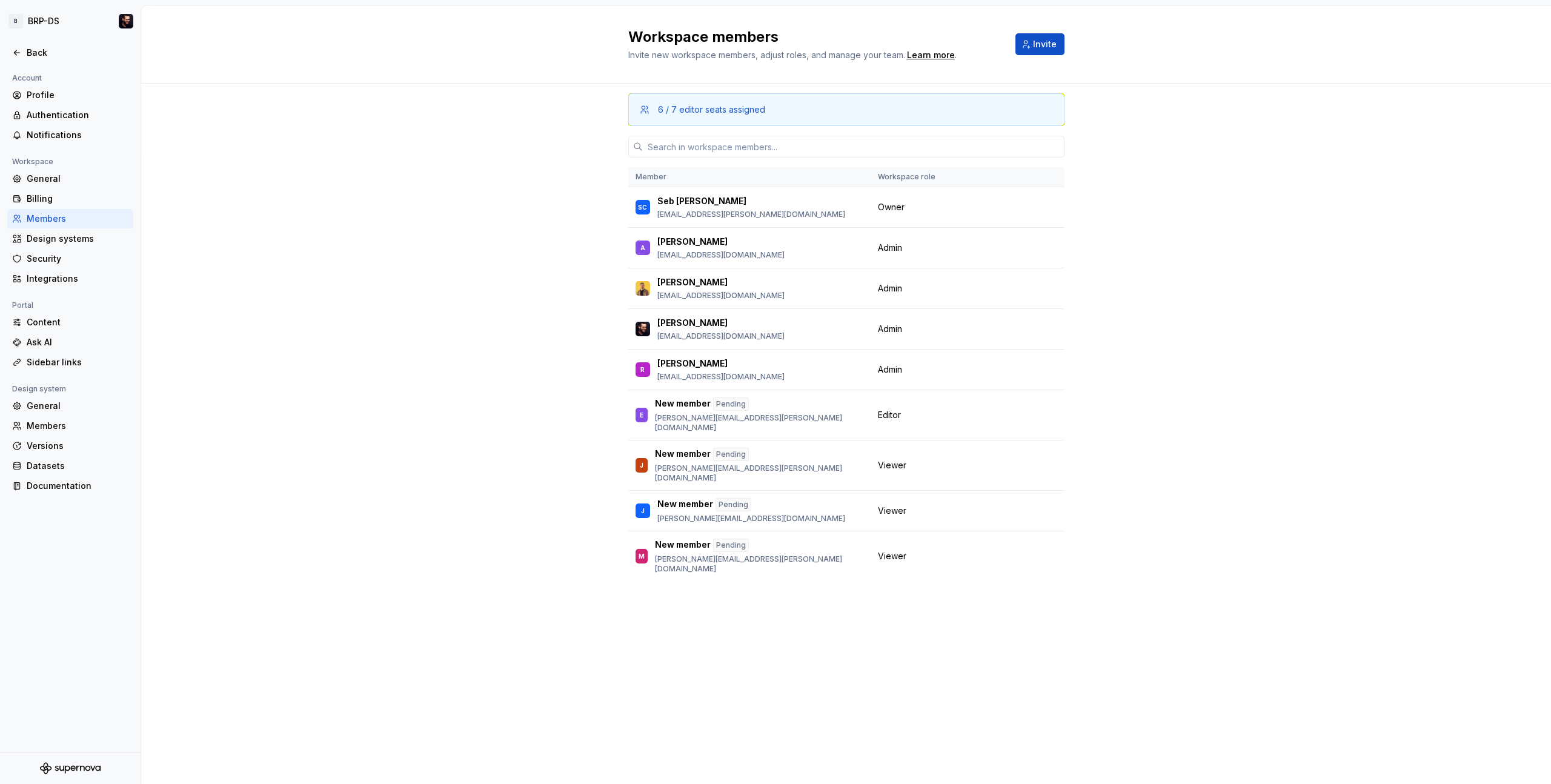
click at [352, 131] on div "6 / 7 editor seats assigned Member Workspace role SC Seb Cayer [EMAIL_ADDRESS][…" at bounding box center [846, 434] width 1410 height 700
click at [38, 53] on div "Back" at bounding box center [78, 53] width 102 height 12
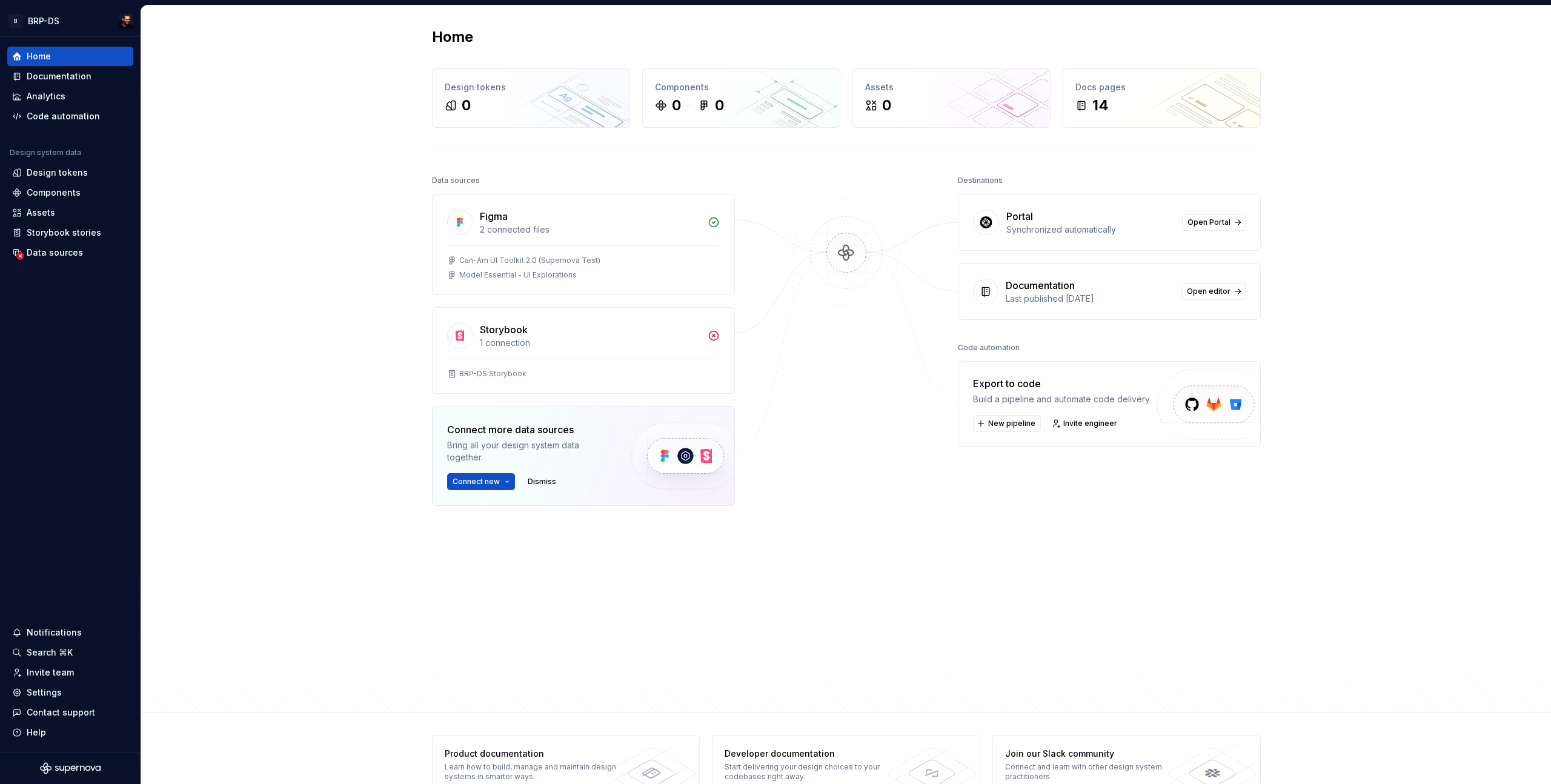
click at [295, 124] on div "Home Design tokens 0 Components 0 0 Assets 0 Docs pages 14 Data sources Figma 2…" at bounding box center [846, 359] width 1410 height 708
click at [45, 19] on html "B BRP-DS Home Documentation Analytics Code automation Design system data Design…" at bounding box center [776, 392] width 1551 height 784
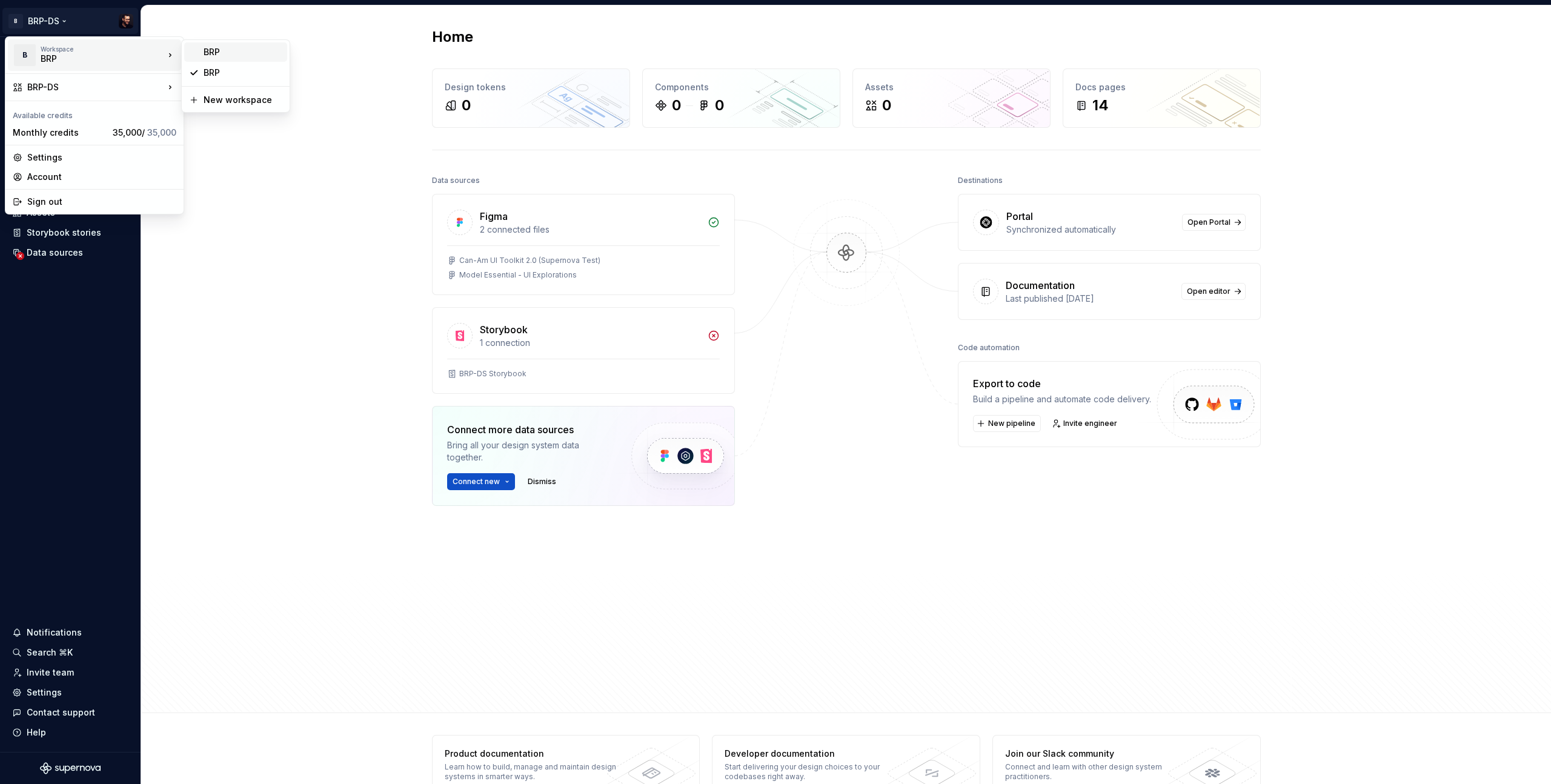
click at [220, 53] on div "BRP" at bounding box center [243, 52] width 79 height 12
